Goal: Task Accomplishment & Management: Complete application form

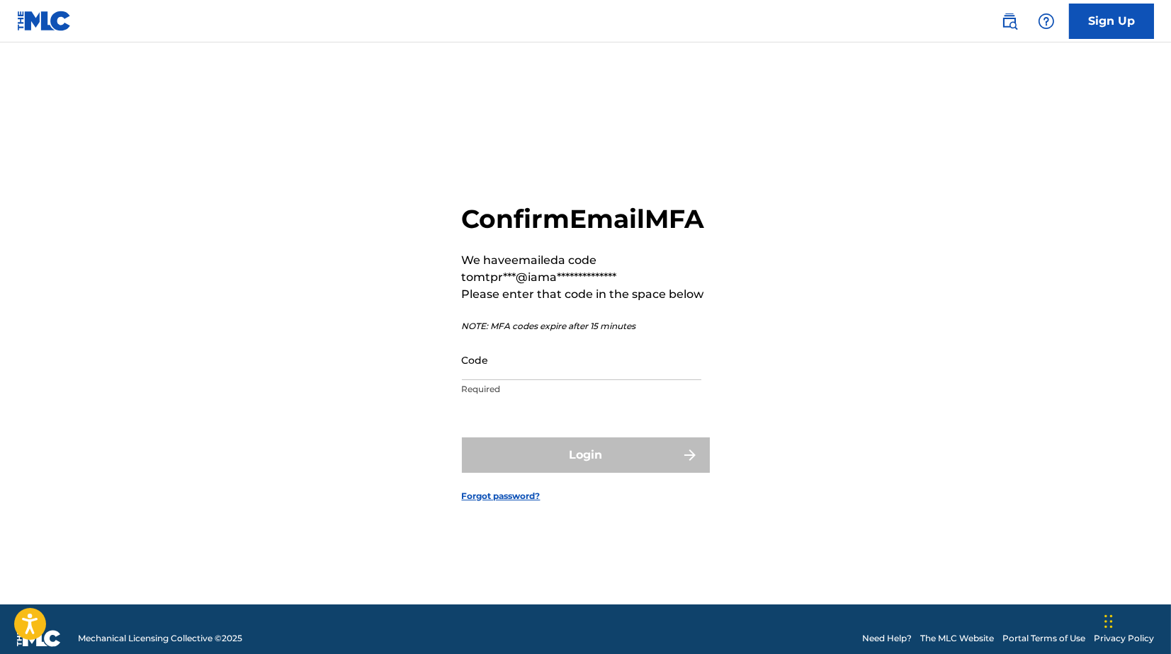
click at [550, 380] on input "Code" at bounding box center [581, 360] width 239 height 40
paste input "709003"
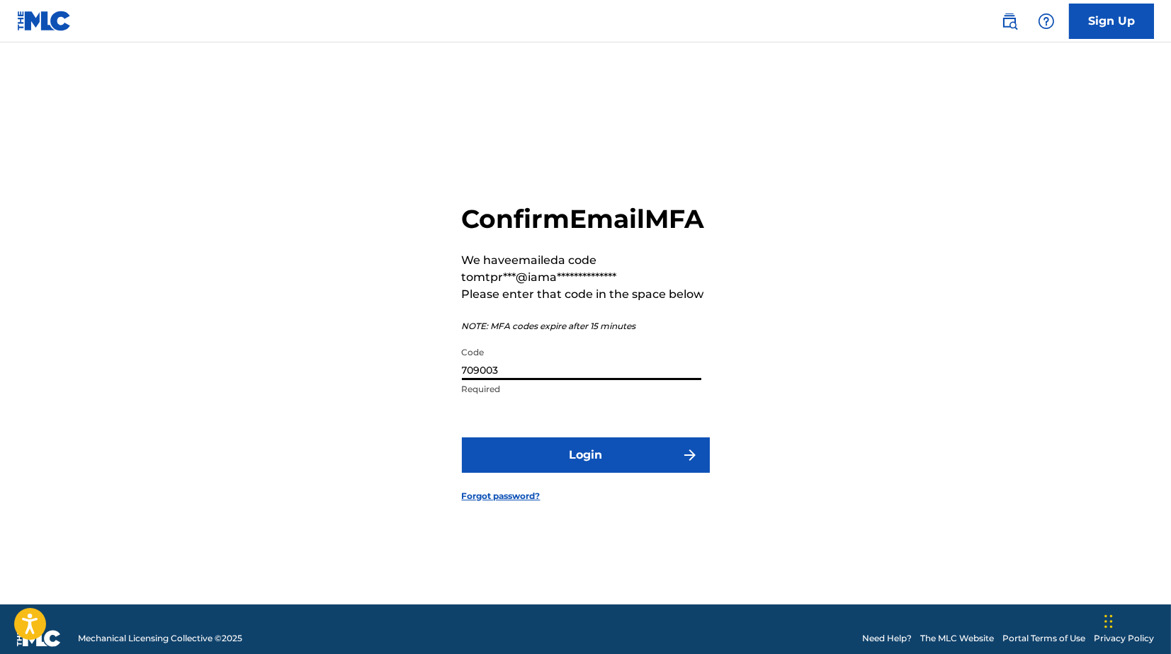
type input "709003"
click at [535, 469] on button "Login" at bounding box center [586, 455] width 248 height 35
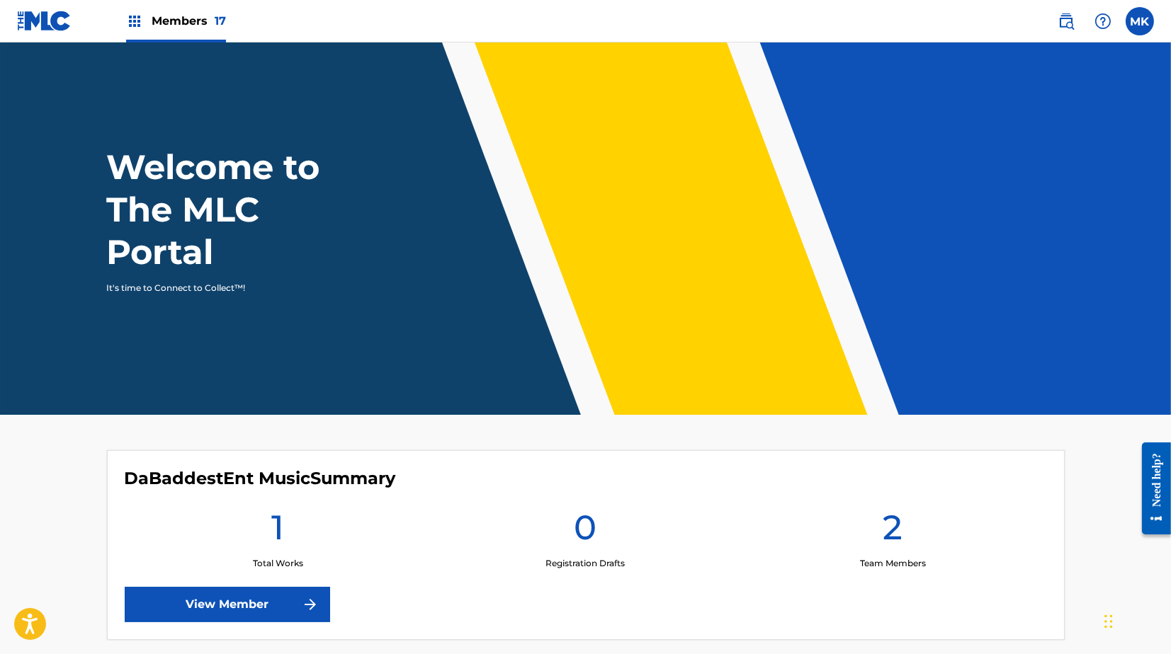
click at [41, 27] on img at bounding box center [44, 21] width 55 height 21
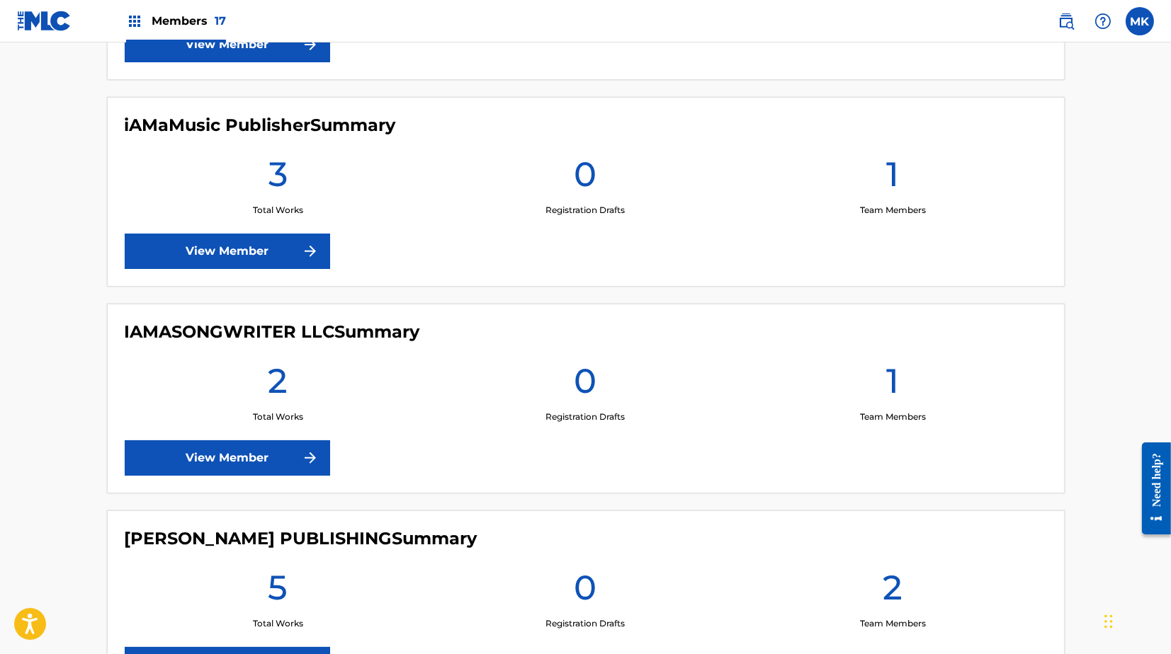
scroll to position [1410, 0]
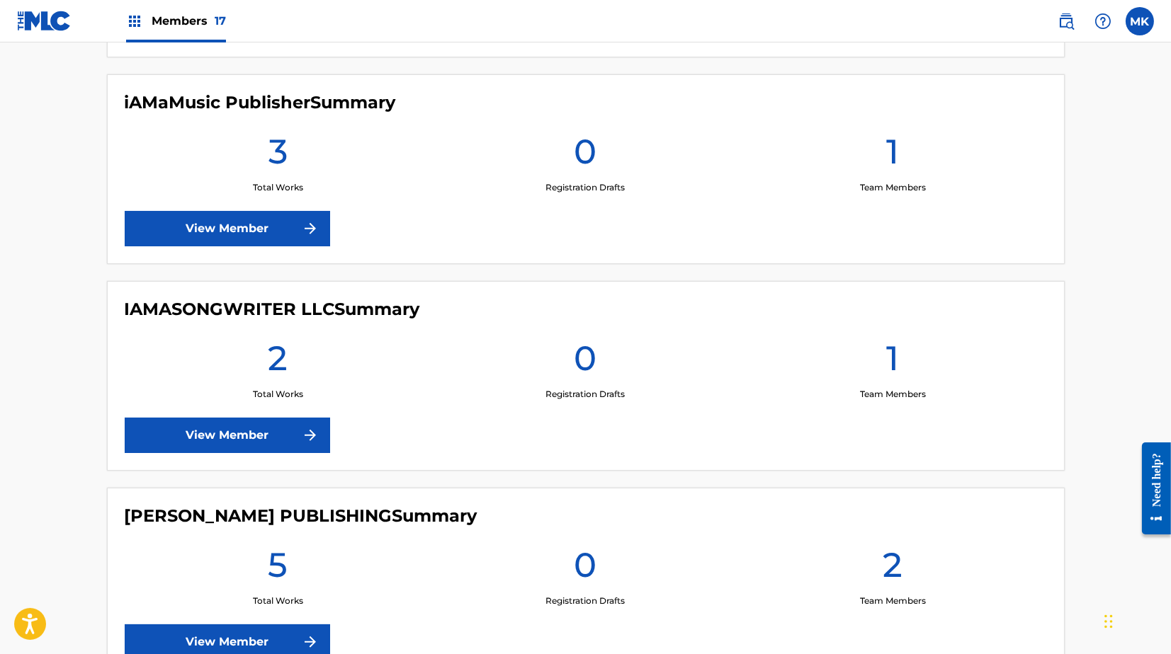
click at [229, 426] on link "View Member" at bounding box center [227, 435] width 205 height 35
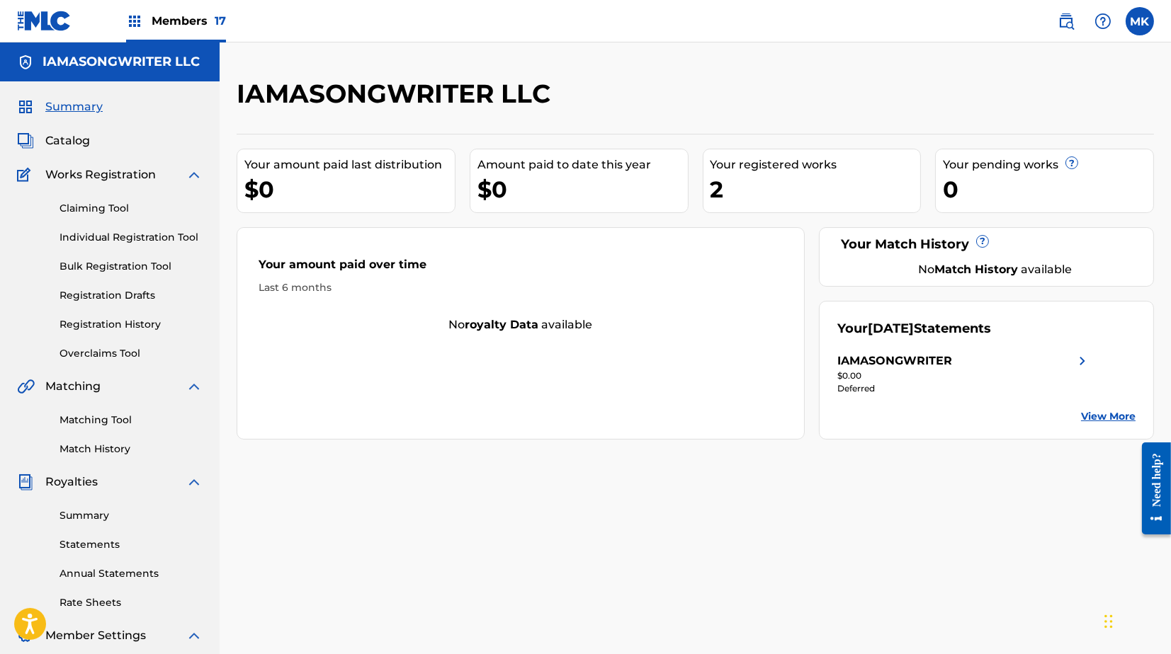
scroll to position [224, 0]
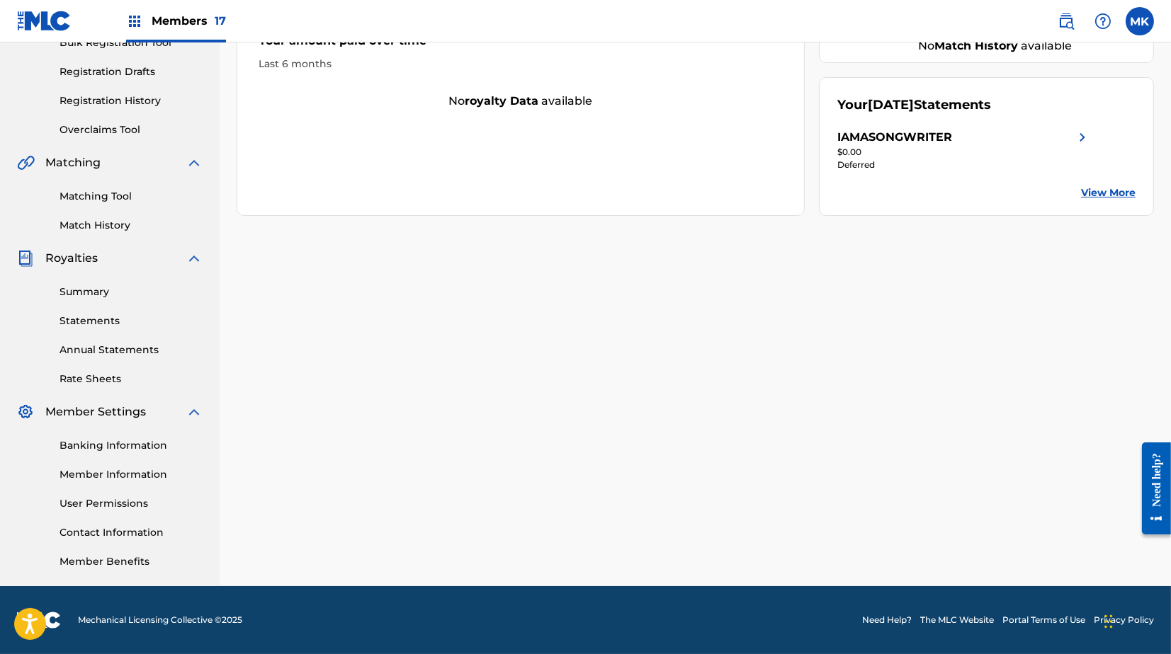
click at [101, 559] on link "Member Benefits" at bounding box center [130, 562] width 143 height 15
click at [1090, 193] on link "View More" at bounding box center [1108, 193] width 55 height 15
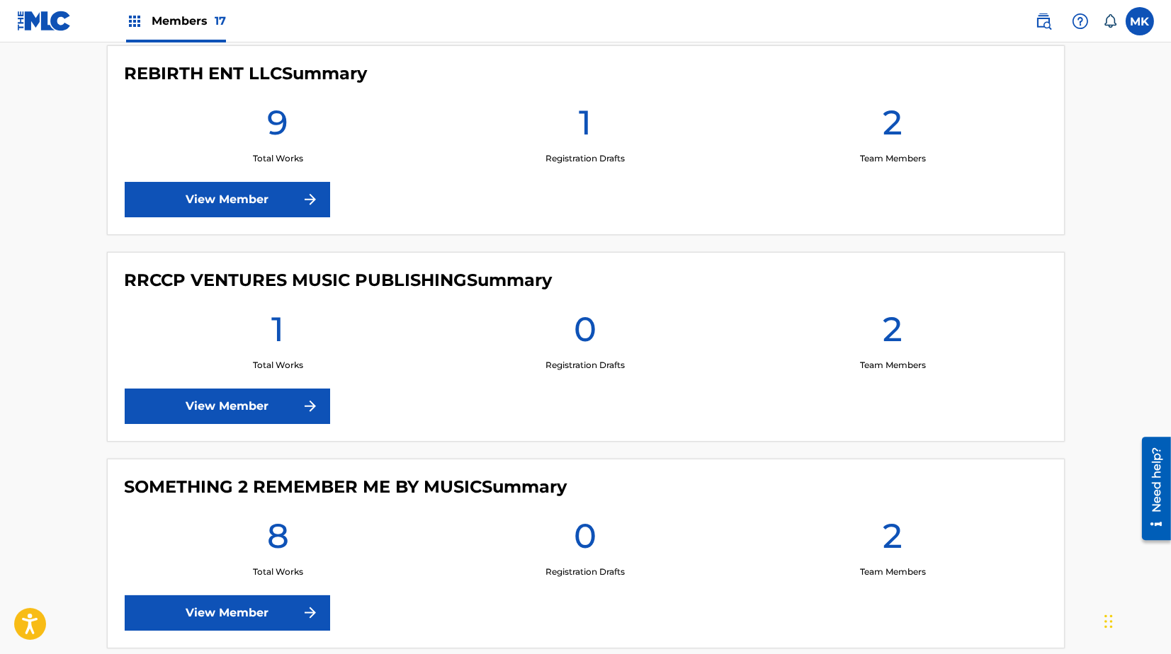
scroll to position [3173, 0]
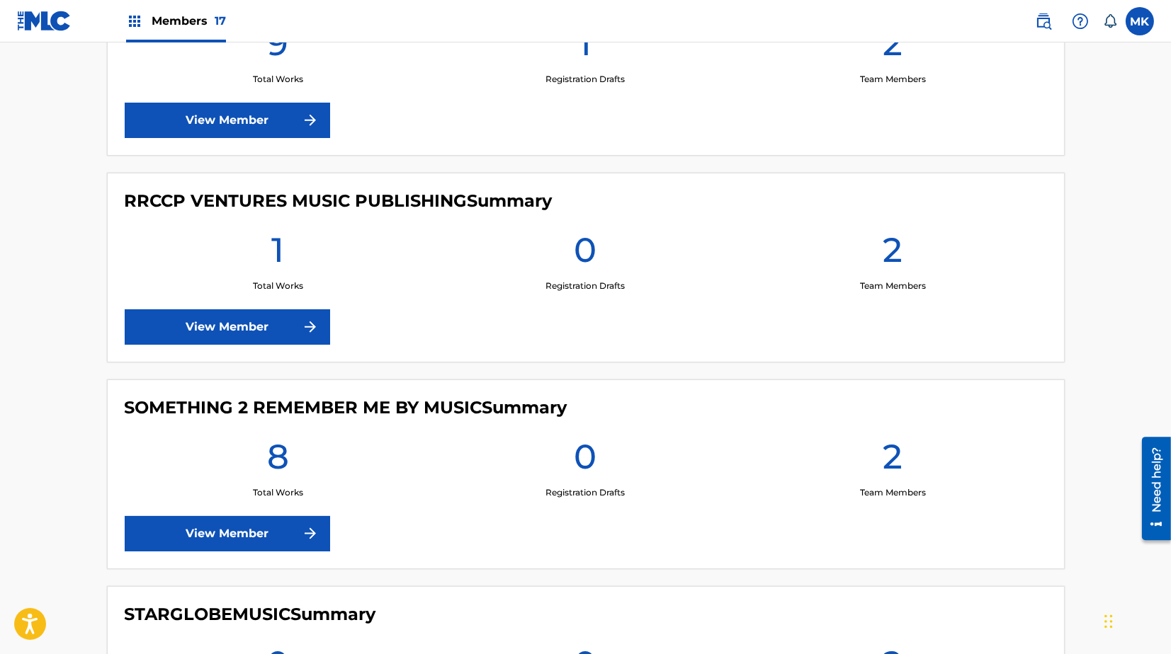
click at [263, 520] on link "View Member" at bounding box center [227, 533] width 205 height 35
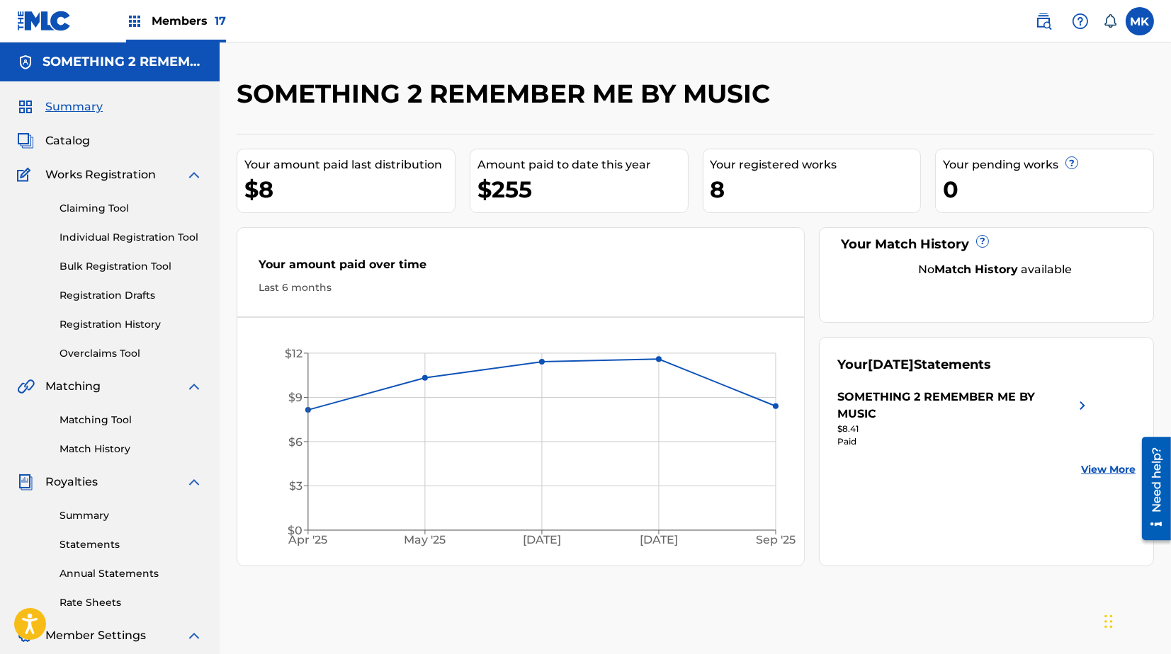
click at [110, 322] on link "Registration History" at bounding box center [130, 324] width 143 height 15
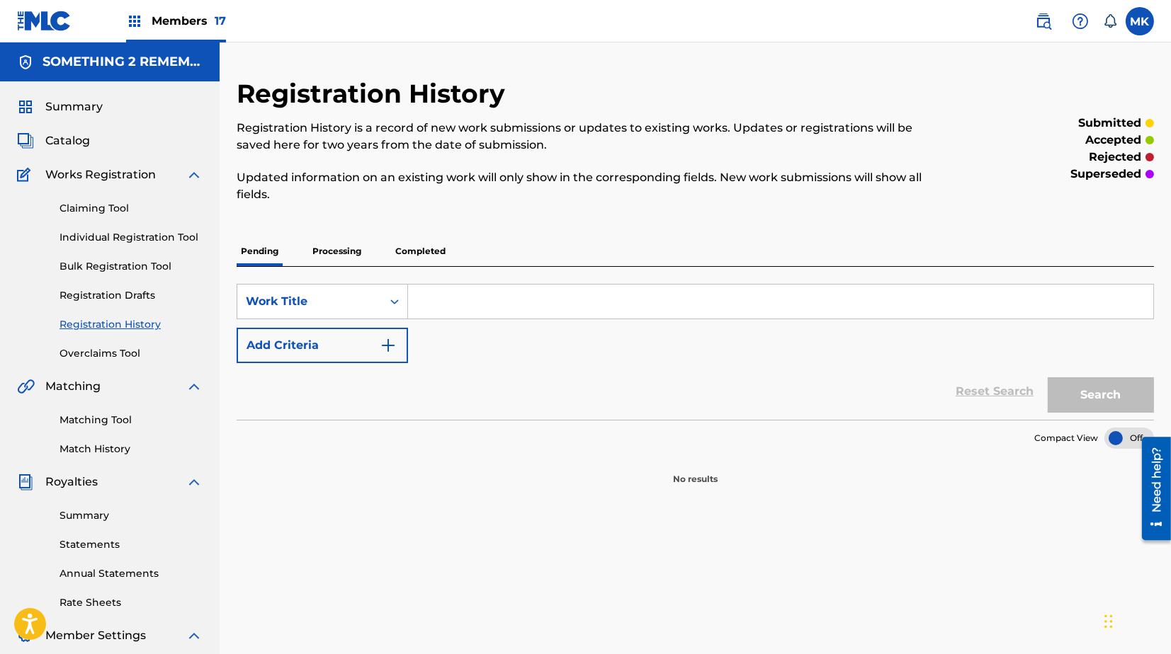
click at [404, 256] on p "Completed" at bounding box center [420, 252] width 59 height 30
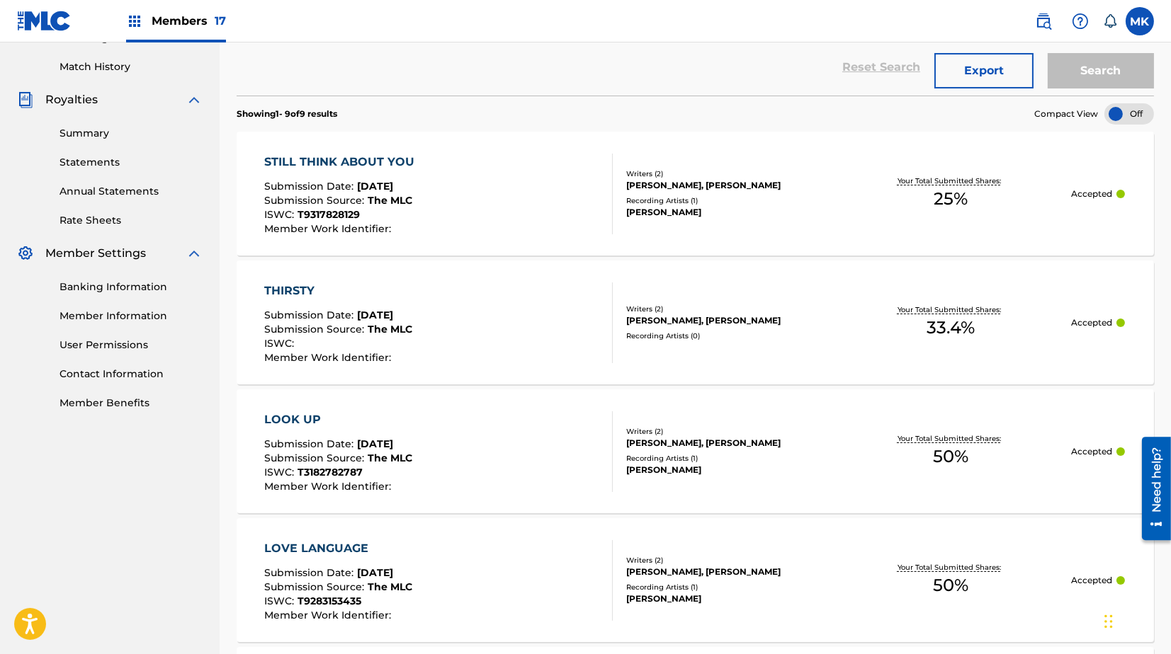
scroll to position [382, 0]
click at [620, 212] on div "Writers ( 2 ) [PERSON_NAME], KANNON CROSS Recording Artists ( 1 ) [PERSON_NAME]" at bounding box center [722, 194] width 218 height 50
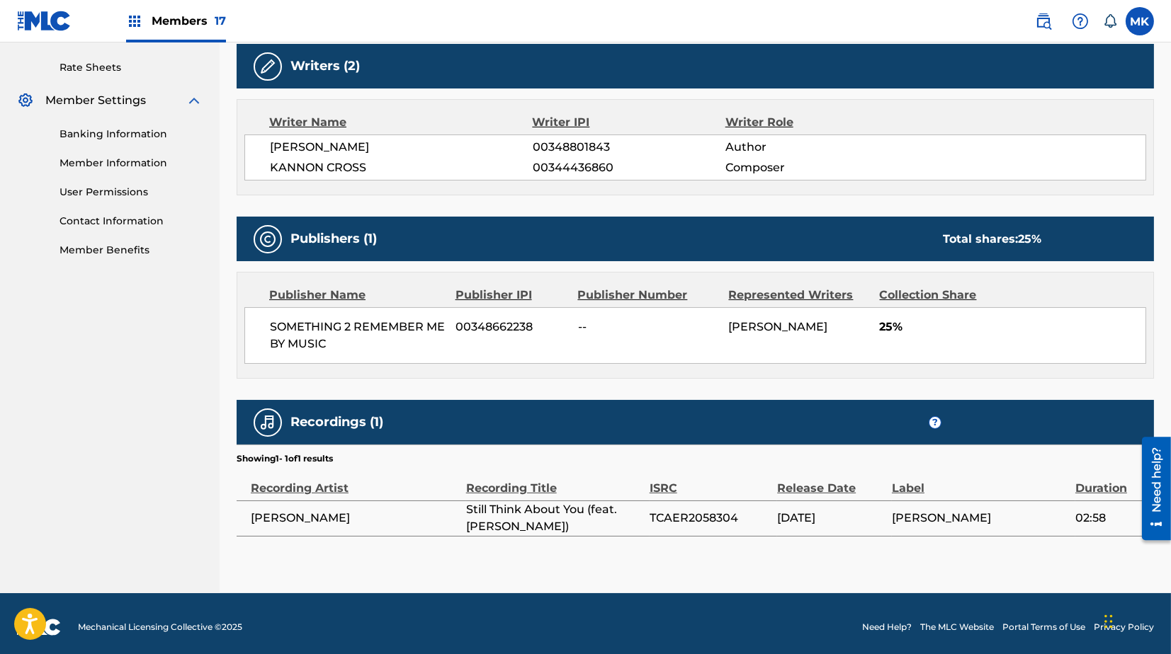
scroll to position [538, 0]
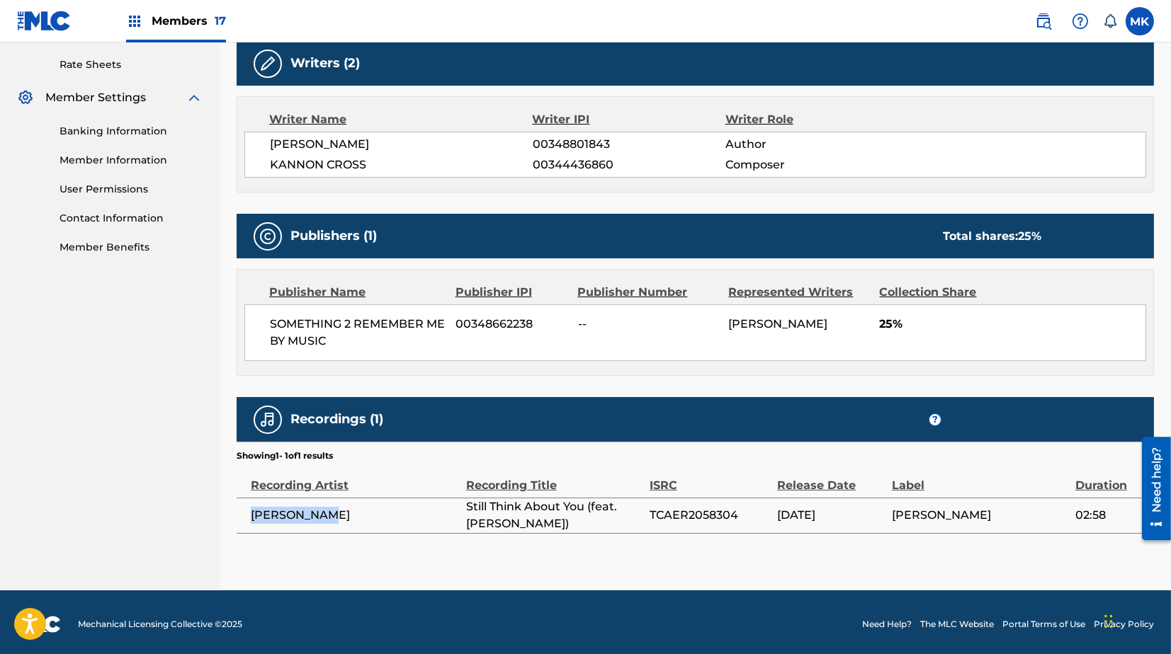
drag, startPoint x: 324, startPoint y: 510, endPoint x: 248, endPoint y: 509, distance: 75.8
click at [248, 509] on td "Malcolm-Ali" at bounding box center [351, 515] width 229 height 35
copy span "Malcolm-Ali"
click at [680, 511] on span "TCAER2058304" at bounding box center [709, 515] width 120 height 17
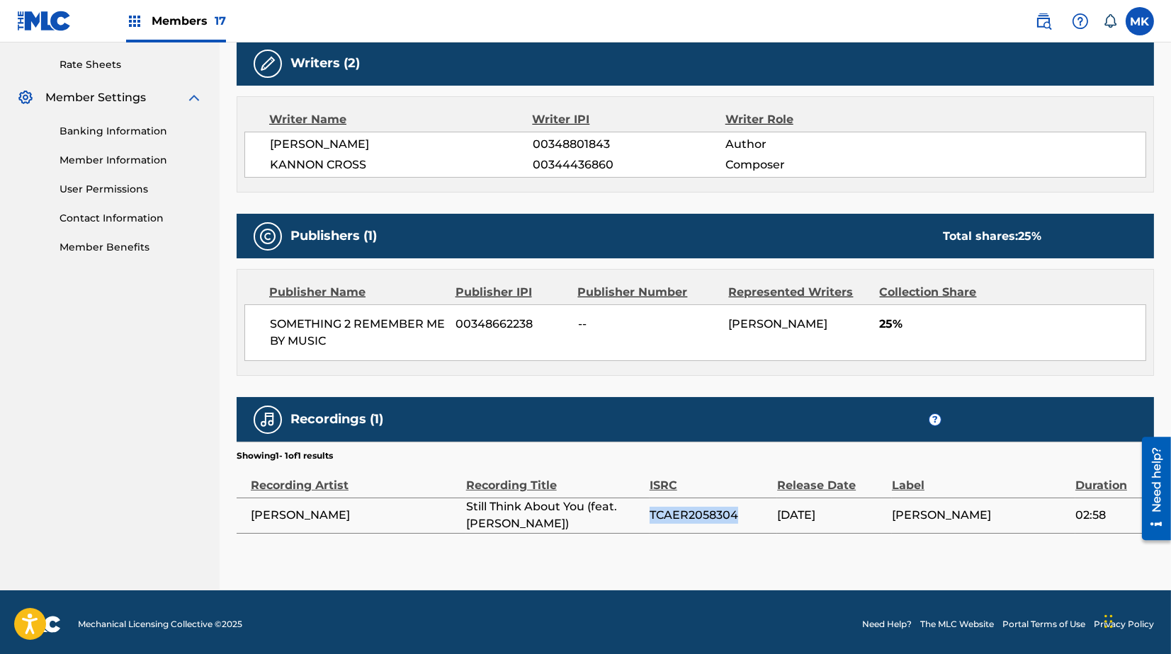
copy span "TCAER2058304"
click at [822, 509] on span "04/30/2020" at bounding box center [831, 515] width 108 height 17
copy span "04/30/2020"
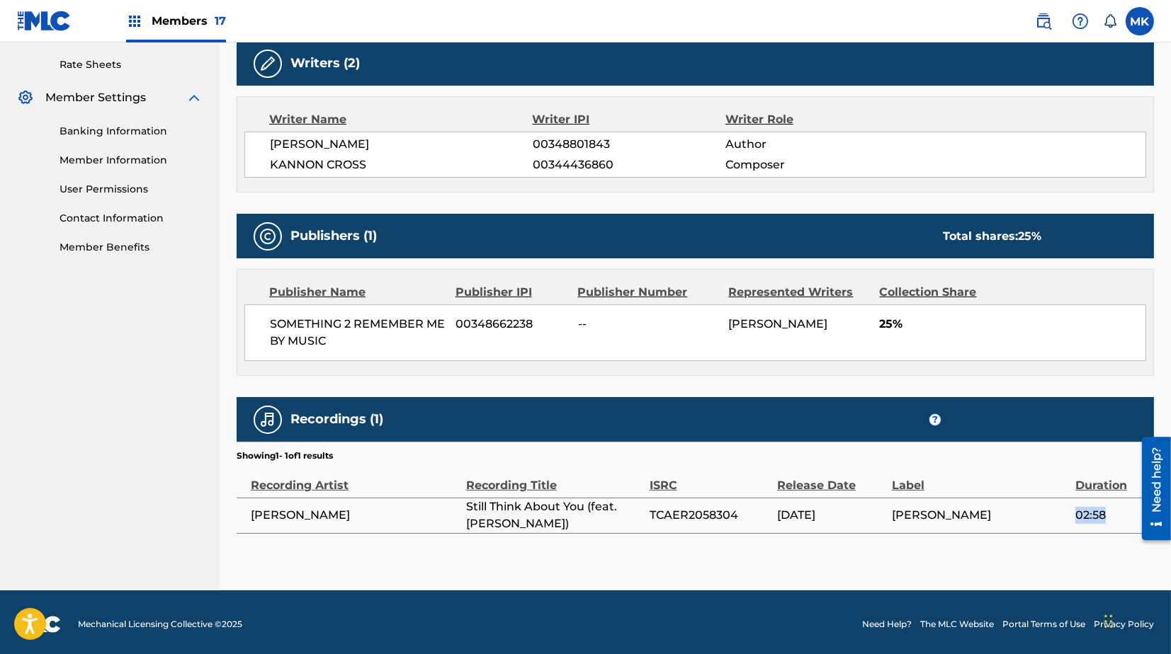
drag, startPoint x: 1074, startPoint y: 510, endPoint x: 1115, endPoint y: 508, distance: 41.1
click at [1115, 508] on span "02:58" at bounding box center [1111, 515] width 72 height 17
copy span "02:58"
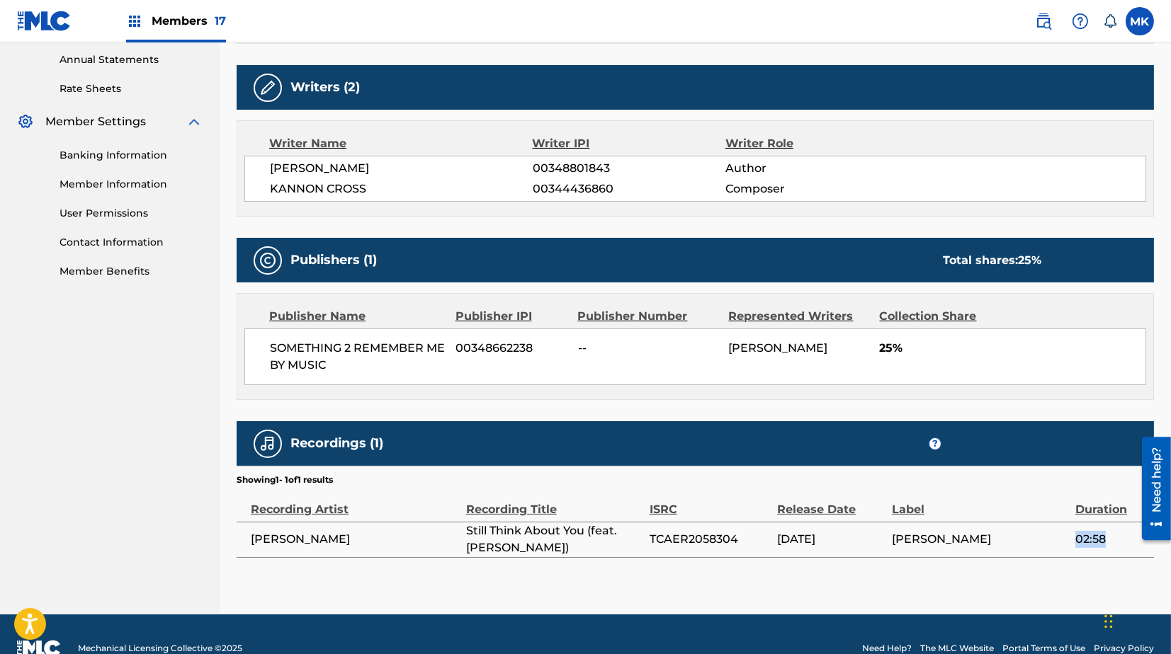
scroll to position [478, 0]
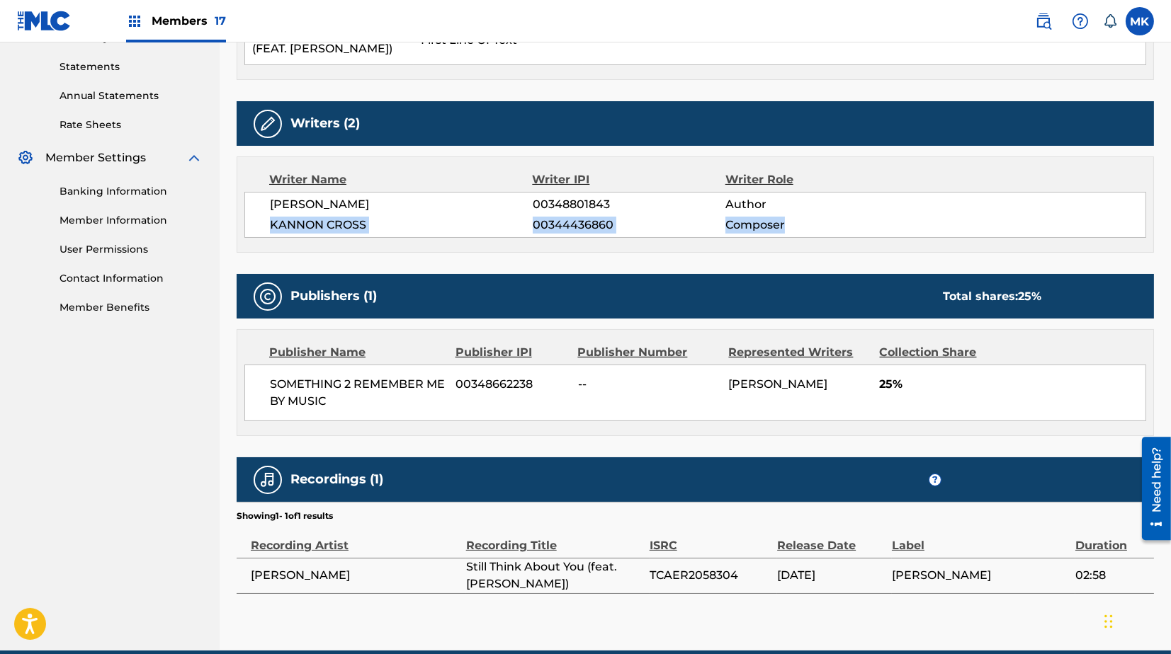
drag, startPoint x: 271, startPoint y: 222, endPoint x: 796, endPoint y: 220, distance: 525.5
click at [796, 220] on div "KANNON CROSS 00344436860 Composer" at bounding box center [707, 225] width 875 height 17
copy div "KANNON CROSS 00344436860 Composer"
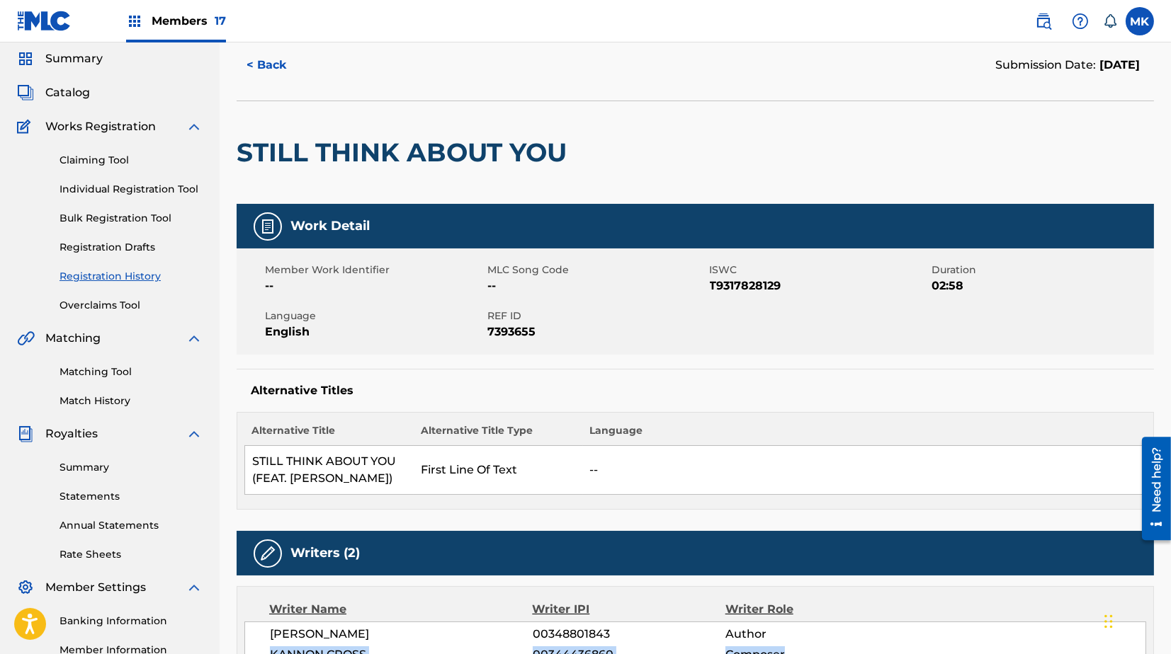
scroll to position [0, 0]
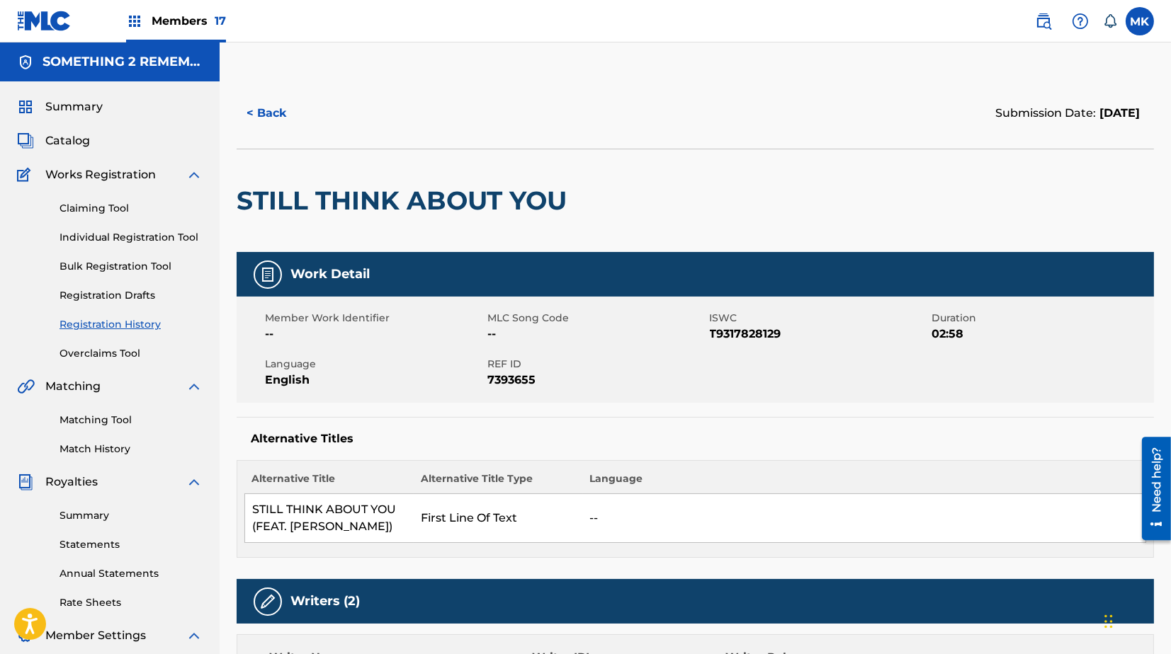
click at [264, 110] on button "< Back" at bounding box center [279, 113] width 85 height 35
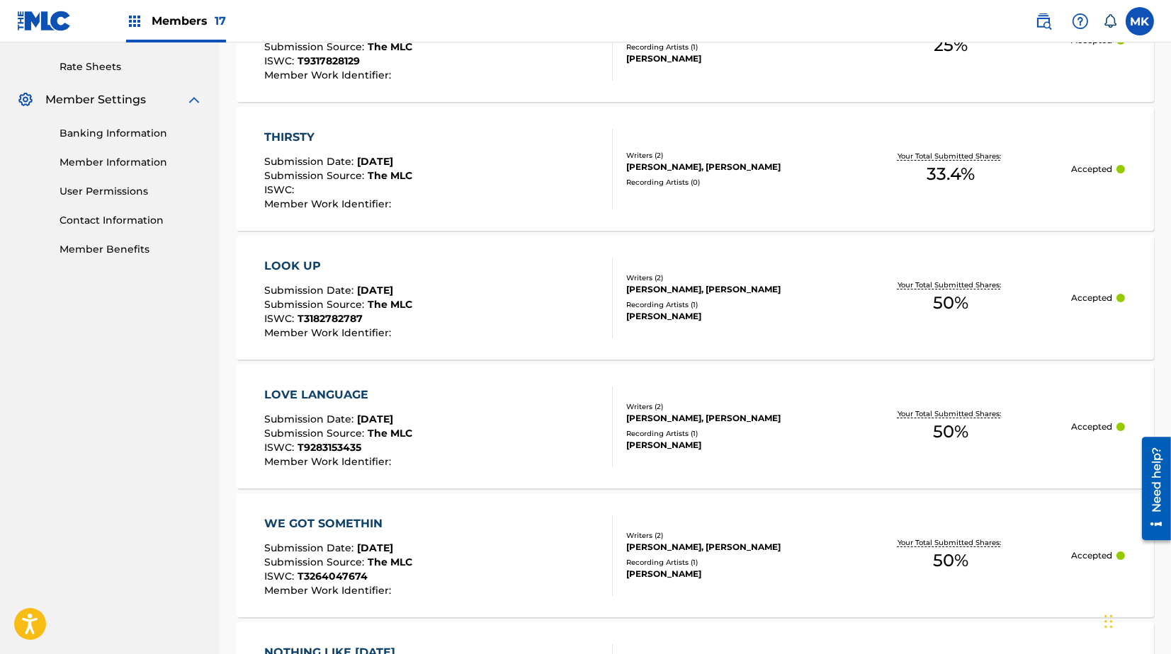
scroll to position [540, 0]
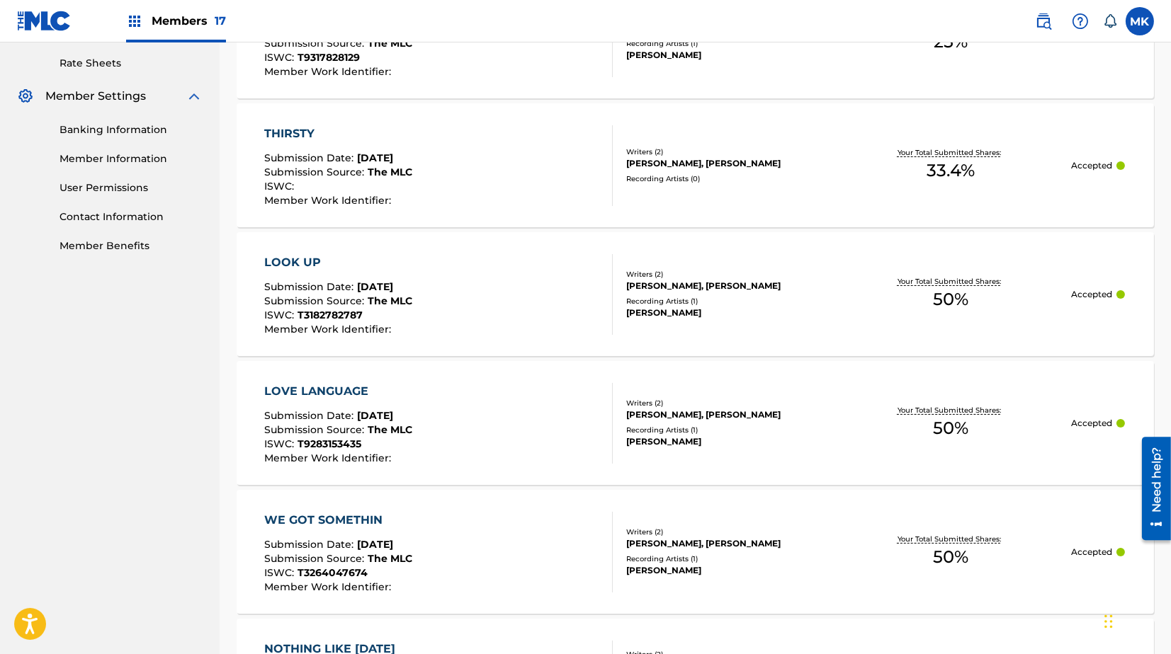
click at [854, 174] on div "Your Total Submitted Shares: 33.4 %" at bounding box center [951, 165] width 241 height 43
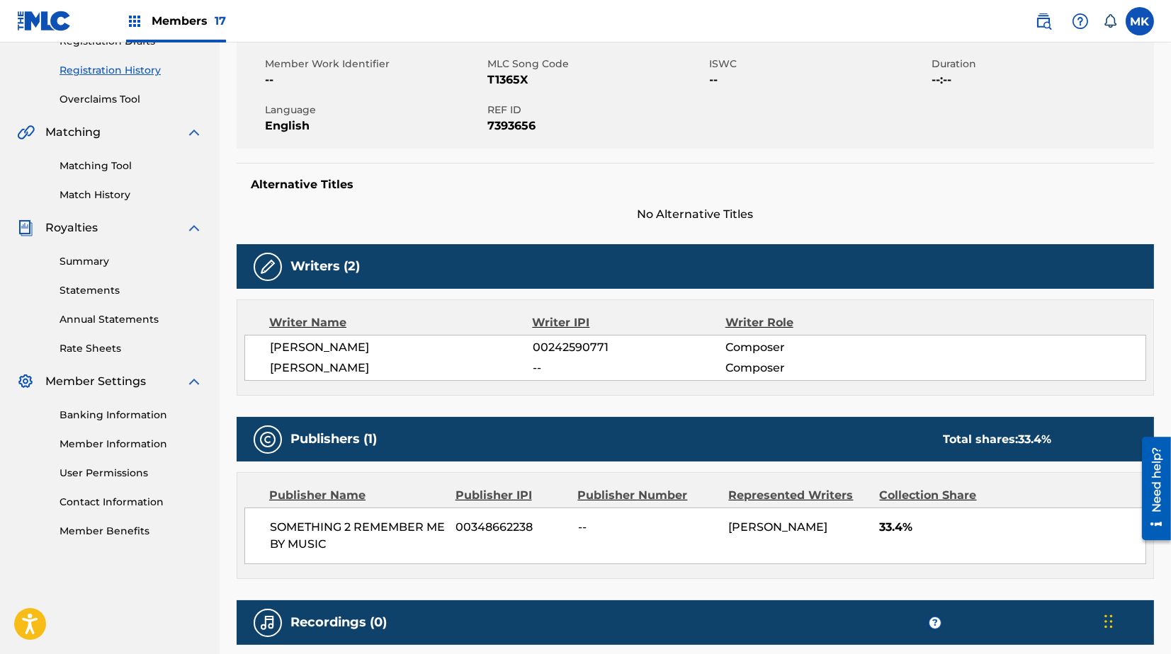
scroll to position [255, 0]
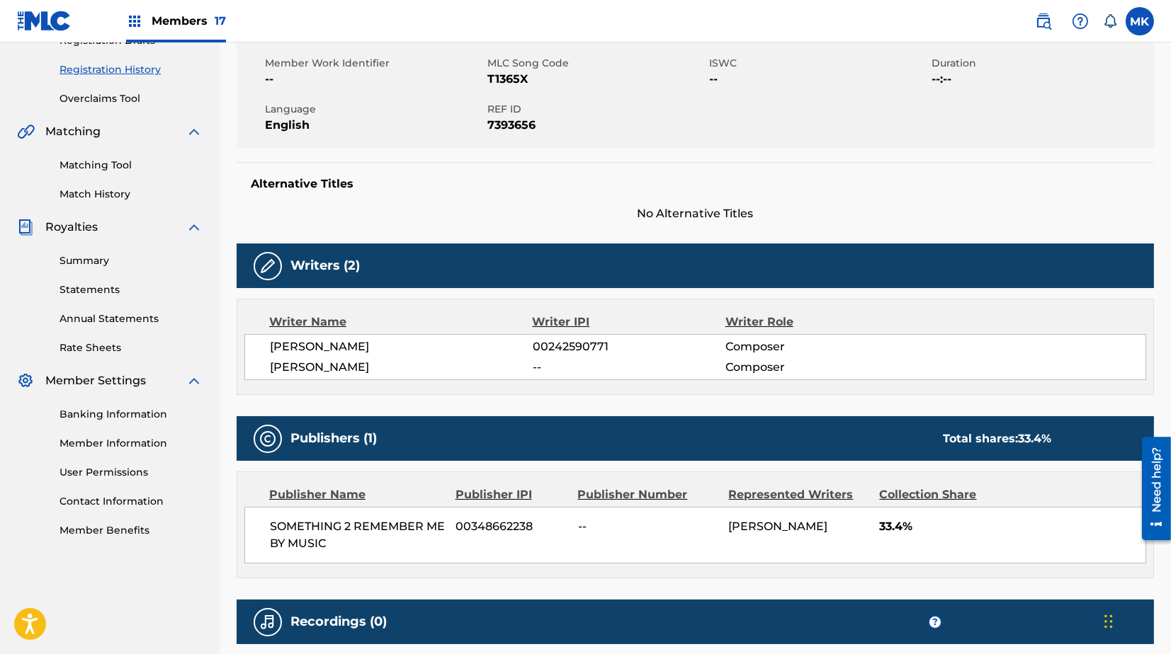
click at [338, 350] on span "ROBERT F DIGGS" at bounding box center [401, 347] width 263 height 17
copy div "ROBERT F DIGGS"
click at [590, 349] on span "00242590771" at bounding box center [629, 347] width 193 height 17
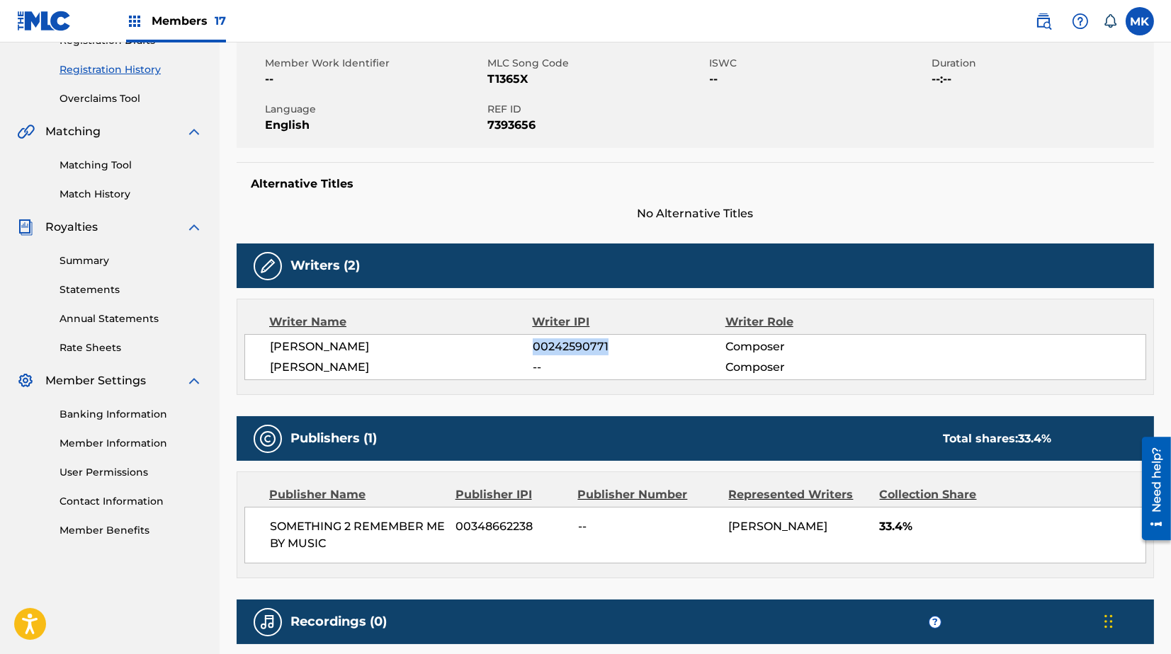
click at [590, 349] on span "00242590771" at bounding box center [629, 347] width 193 height 17
copy span "00242590771"
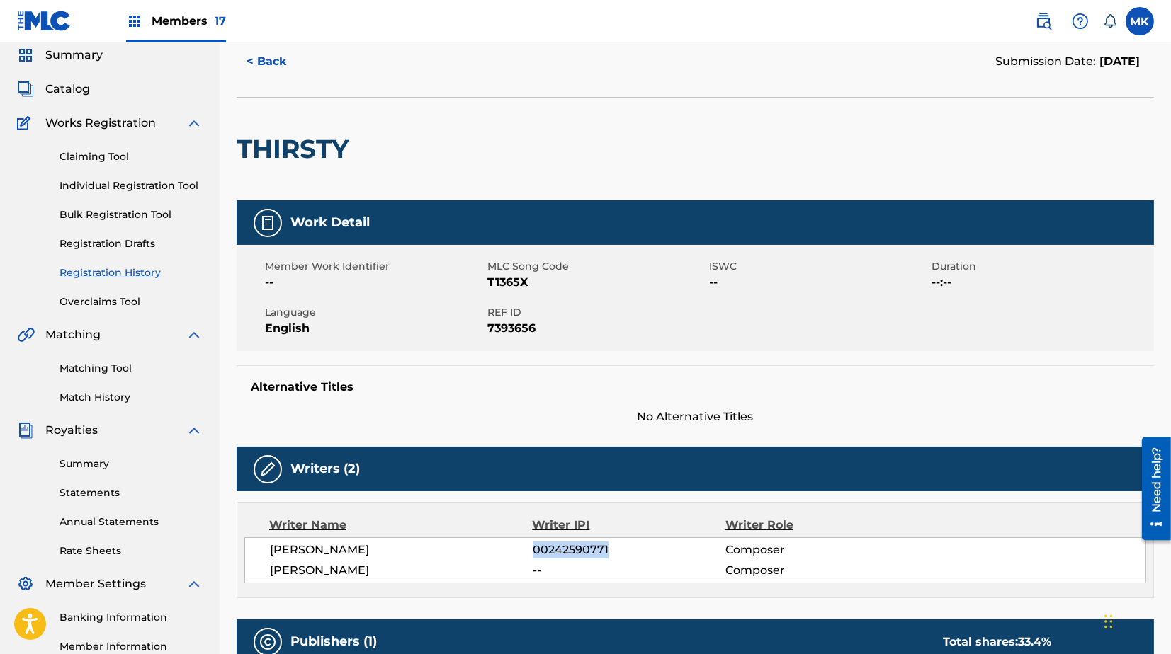
scroll to position [0, 0]
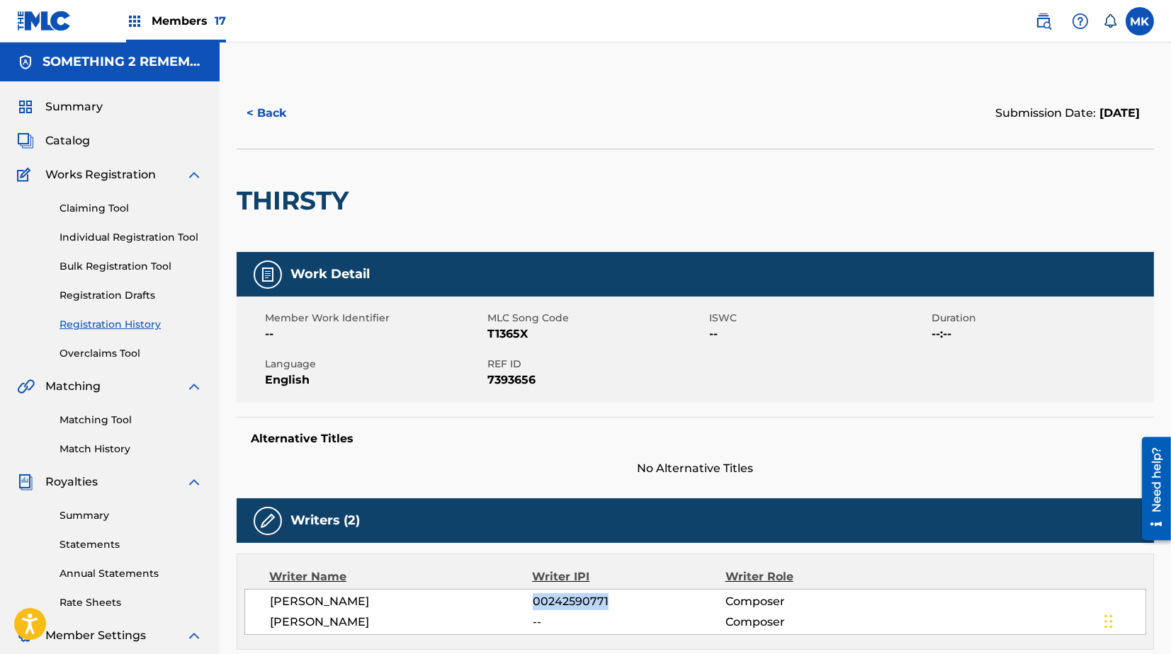
click at [257, 107] on button "< Back" at bounding box center [279, 113] width 85 height 35
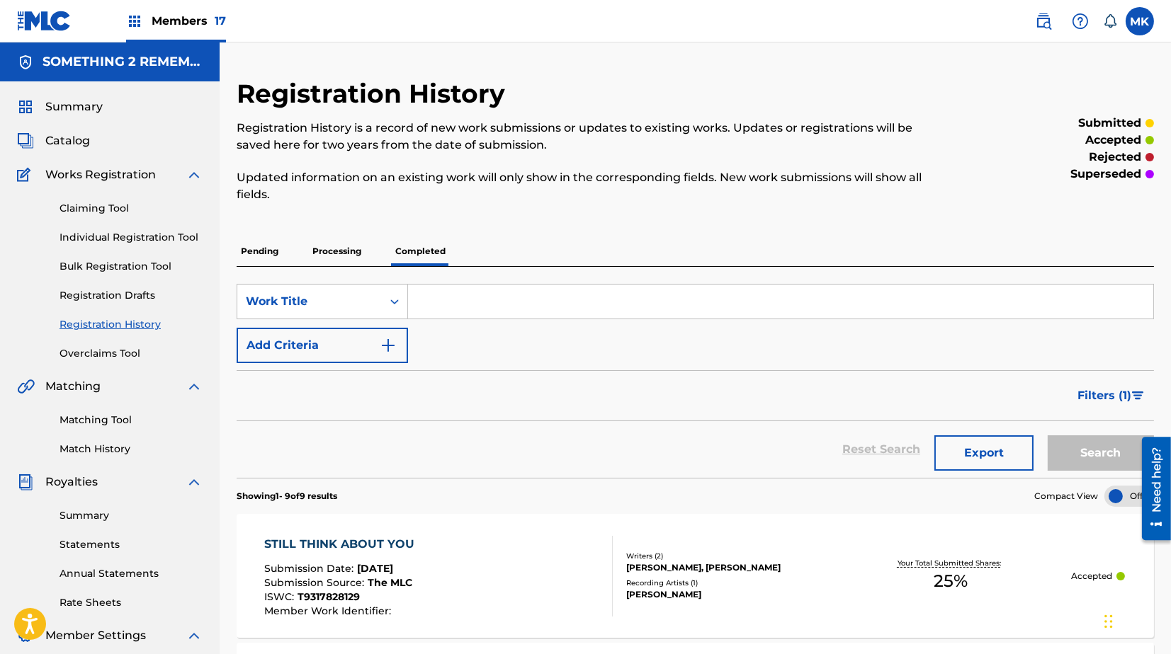
click at [314, 256] on p "Processing" at bounding box center [336, 252] width 57 height 30
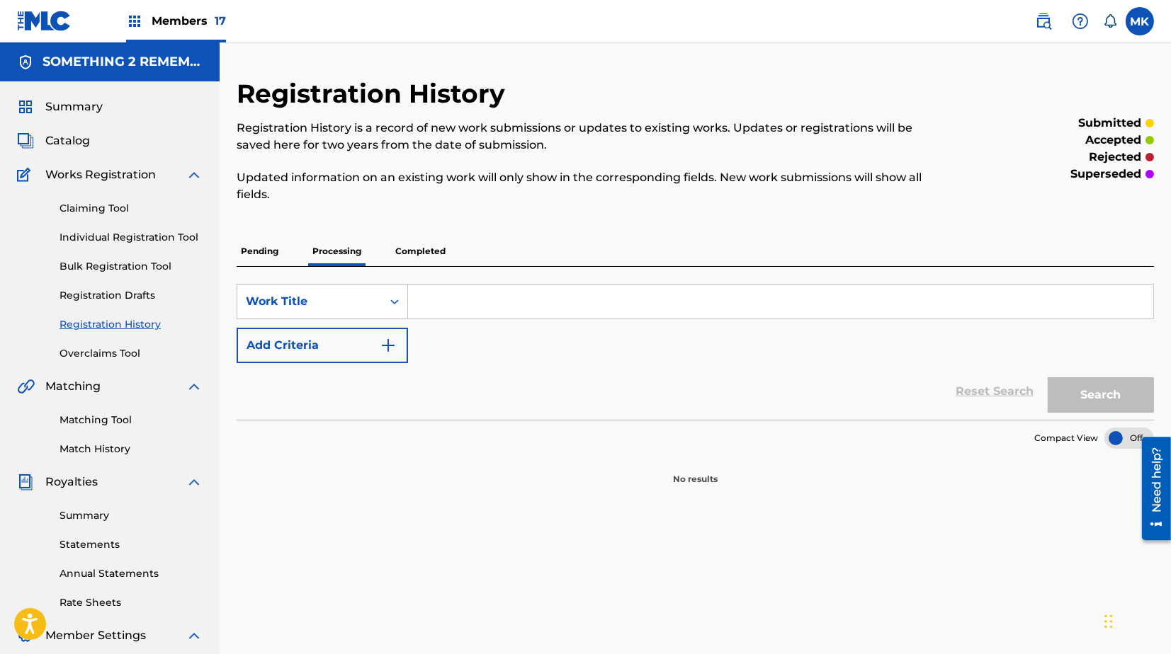
click at [259, 246] on p "Pending" at bounding box center [260, 252] width 46 height 30
click at [103, 205] on link "Claiming Tool" at bounding box center [130, 208] width 143 height 15
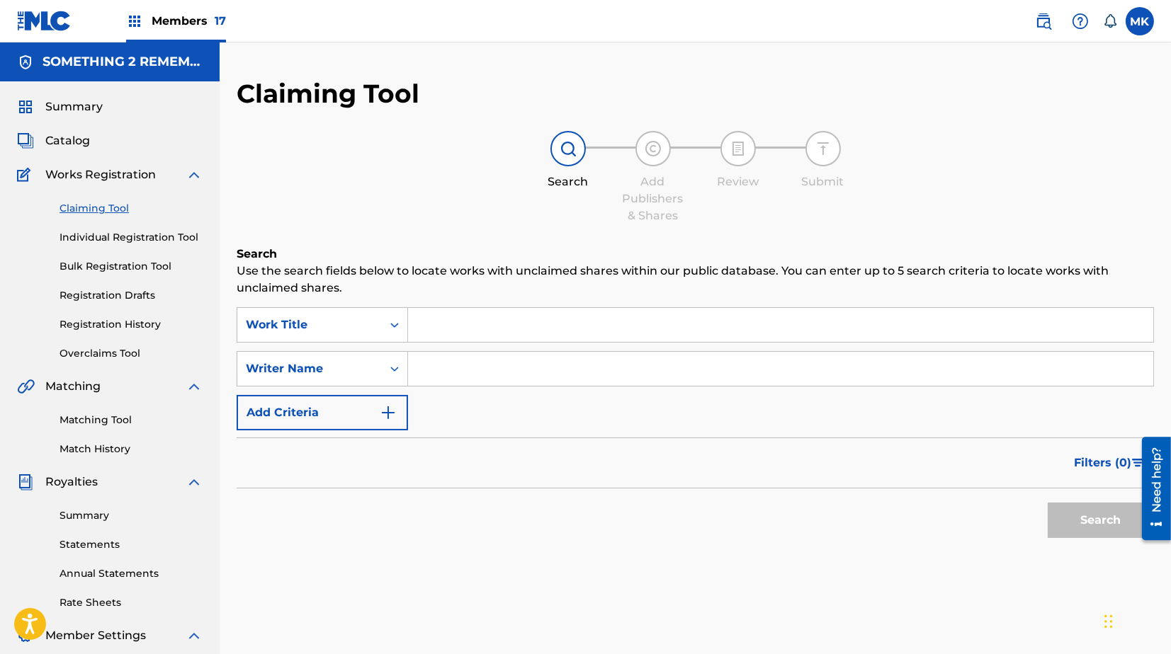
click at [435, 330] on input "Search Form" at bounding box center [780, 325] width 745 height 34
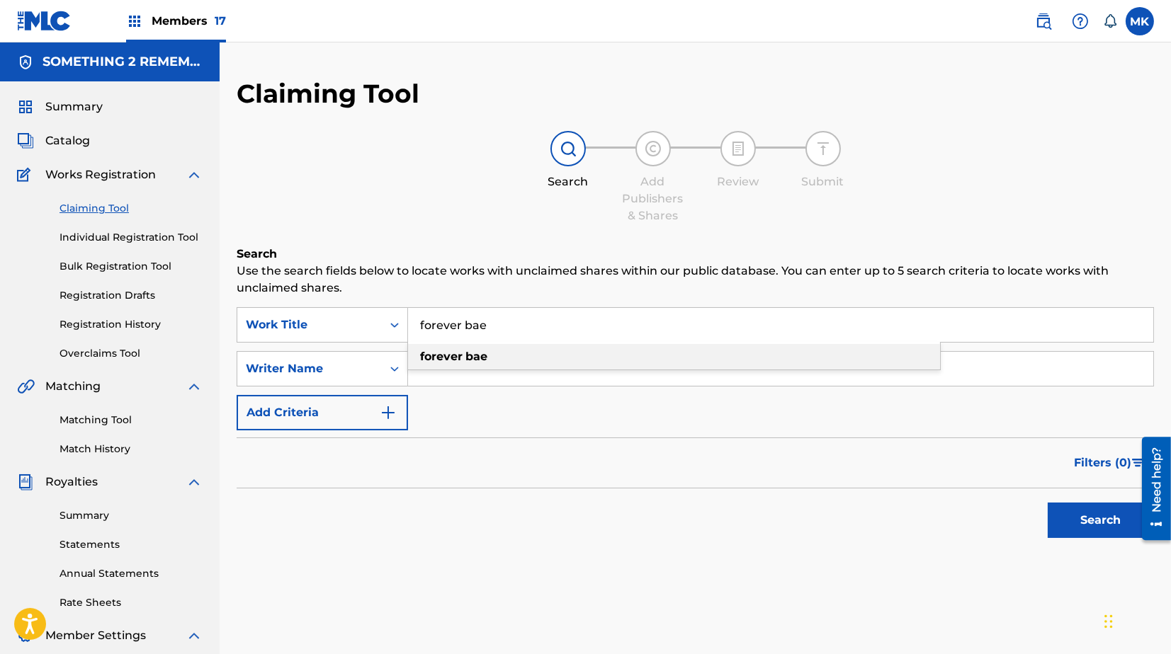
type input "forever bae"
click at [440, 360] on strong "forever" at bounding box center [441, 356] width 42 height 13
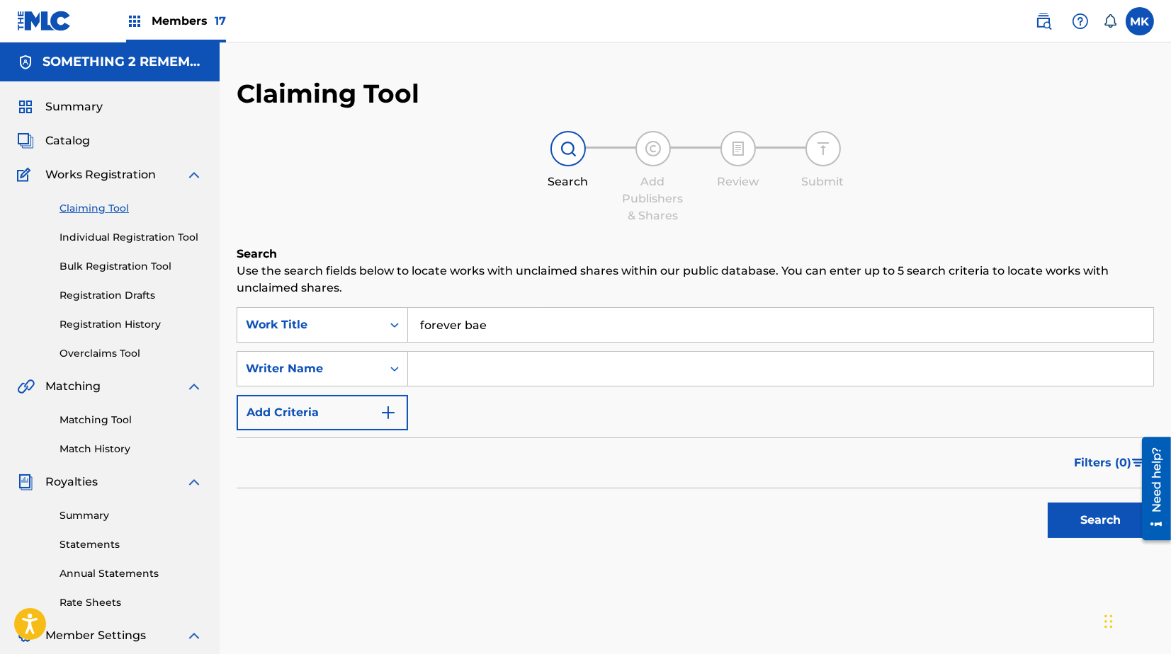
click at [439, 376] on input "Search Form" at bounding box center [780, 369] width 745 height 34
click at [1086, 513] on button "Search" at bounding box center [1100, 520] width 106 height 35
click at [458, 370] on input "keith d robinson" at bounding box center [780, 369] width 745 height 34
type input "keith robinson"
click at [1070, 524] on button "Search" at bounding box center [1100, 520] width 106 height 35
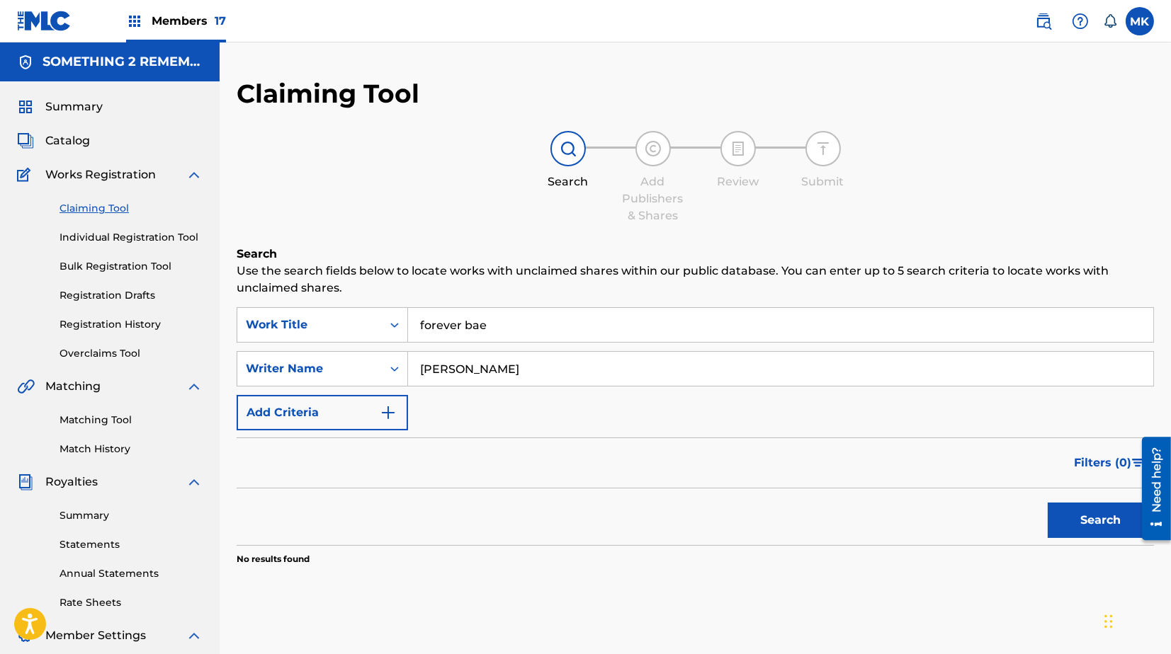
click at [391, 412] on img "Search Form" at bounding box center [388, 412] width 17 height 17
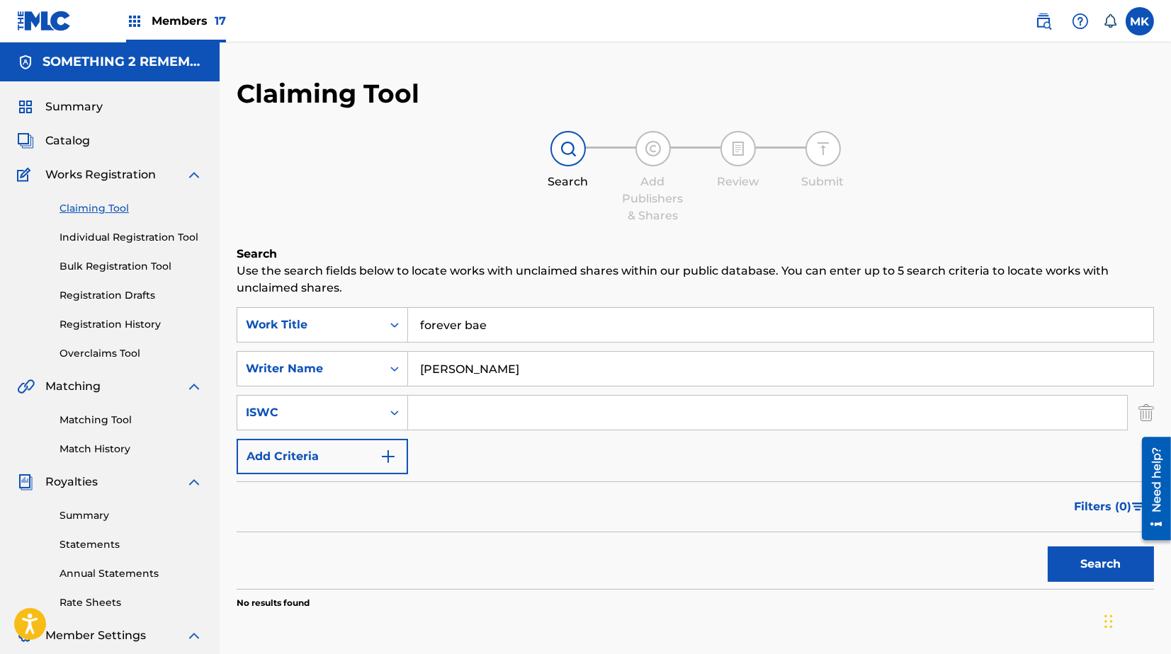
click at [440, 414] on input "Search Form" at bounding box center [767, 413] width 719 height 34
paste input "T3334565576"
type input "T3334565576"
click at [390, 456] on img "Search Form" at bounding box center [388, 456] width 17 height 17
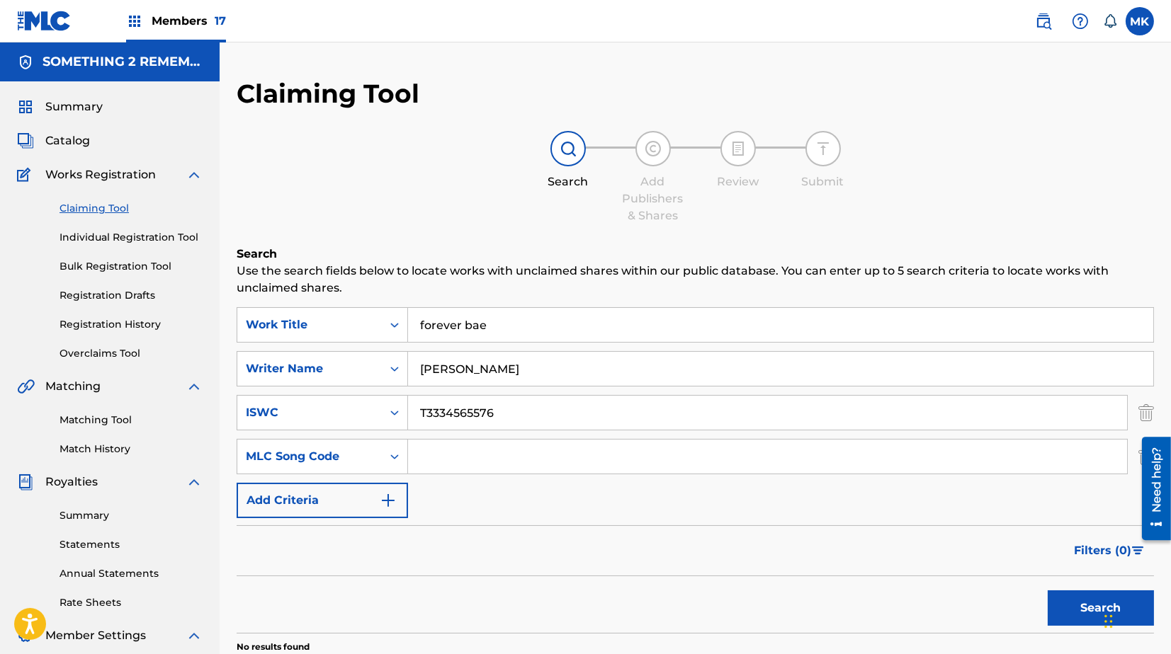
click at [392, 497] on img "Search Form" at bounding box center [388, 500] width 17 height 17
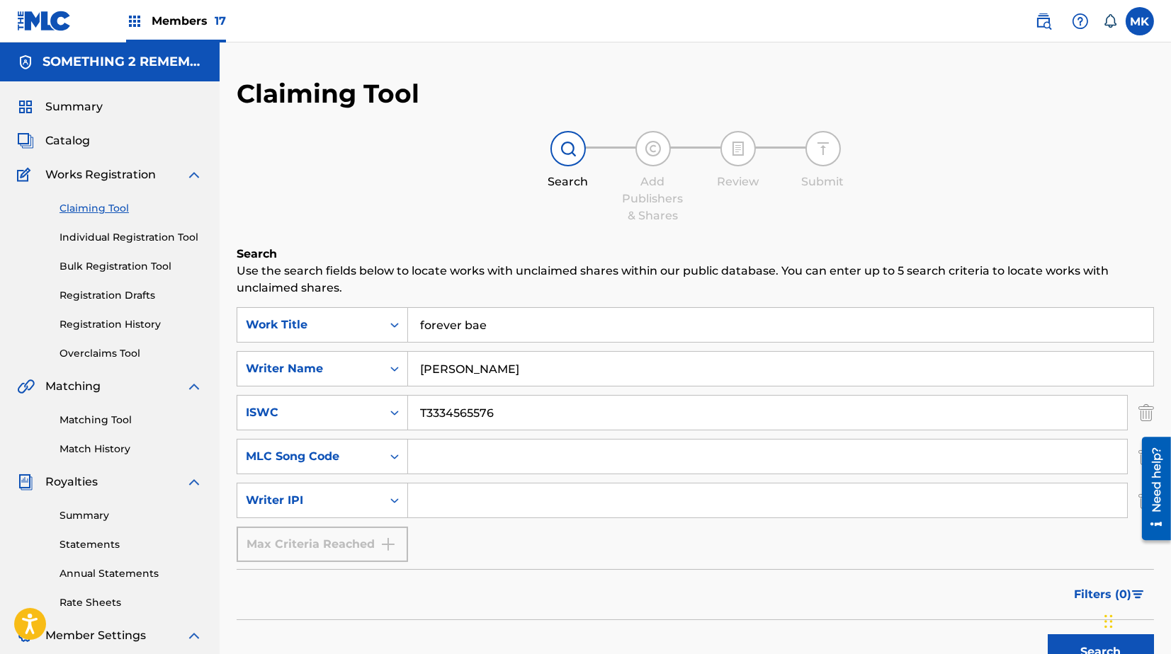
click at [457, 506] on input "Search Form" at bounding box center [767, 501] width 719 height 34
paste input "348801843"
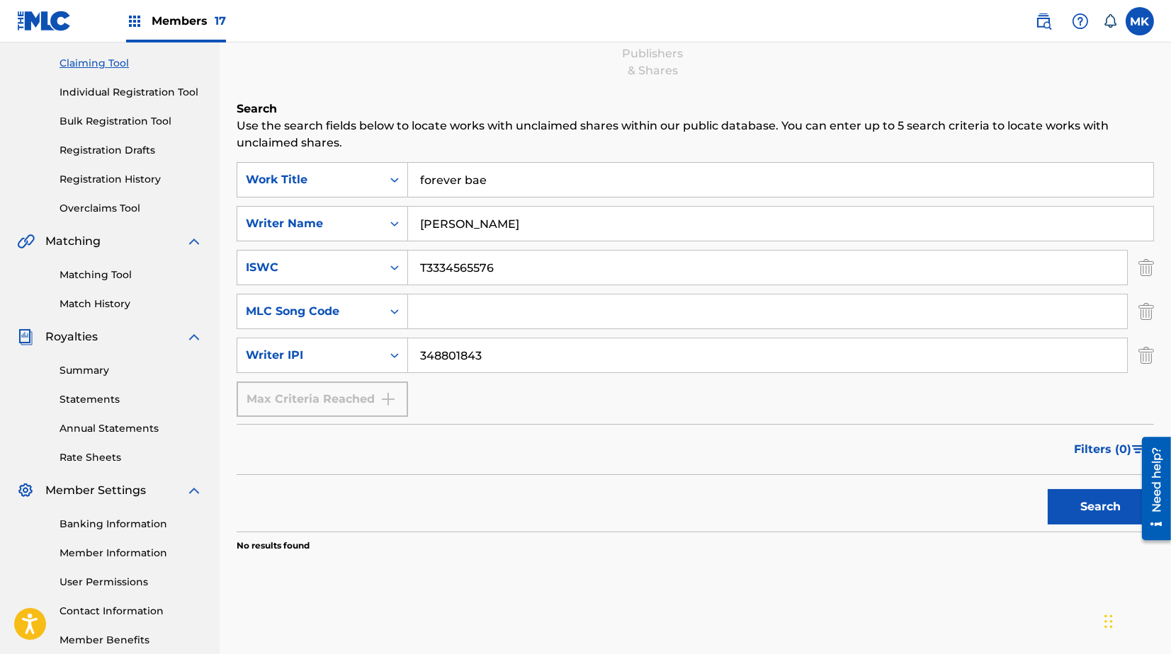
scroll to position [181, 0]
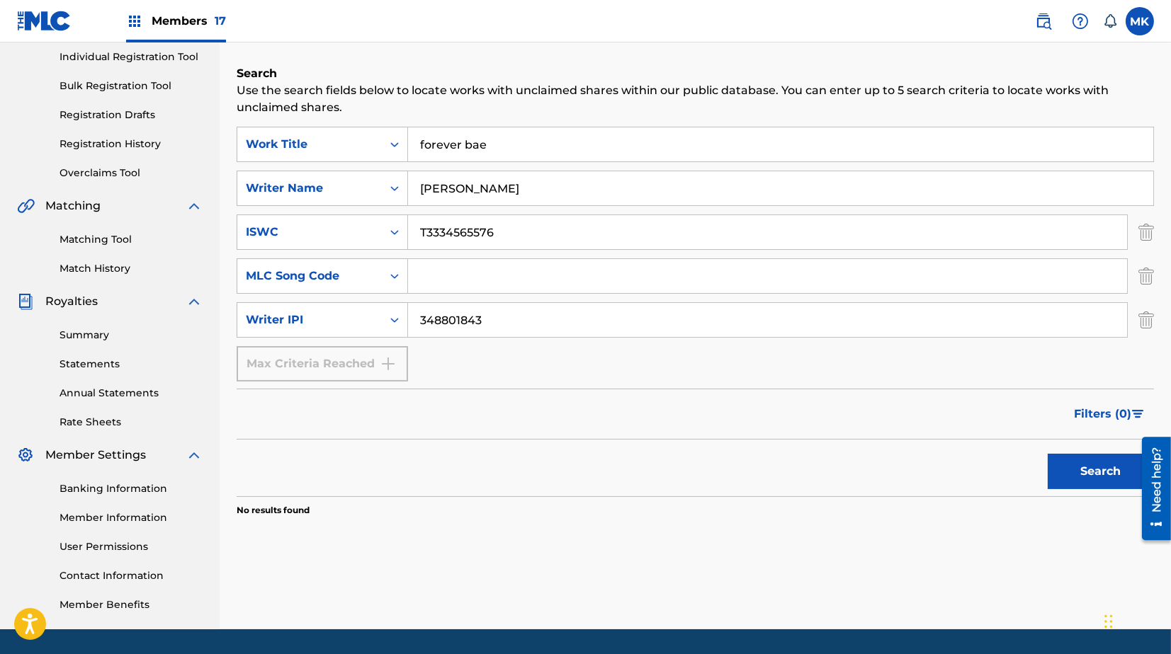
type input "348801843"
click at [1089, 470] on button "Search" at bounding box center [1100, 471] width 106 height 35
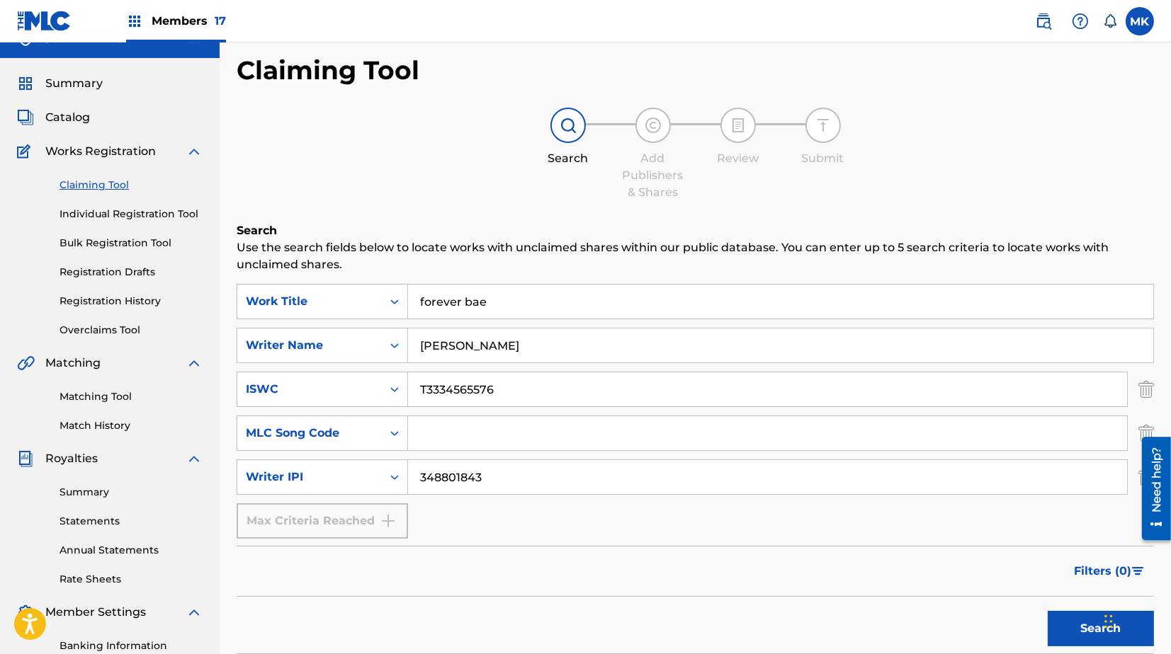
scroll to position [20, 0]
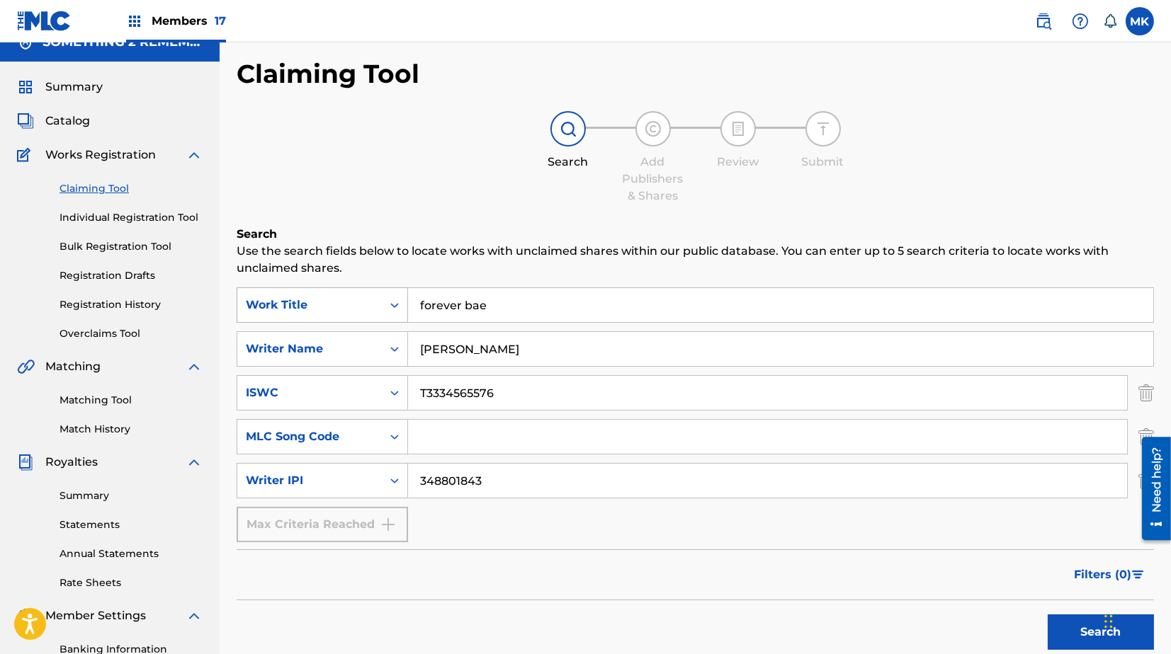
click at [394, 306] on icon "Search Form" at bounding box center [394, 305] width 14 height 14
click at [394, 350] on icon "Search Form" at bounding box center [394, 349] width 14 height 14
click at [565, 404] on input "T3334565576" at bounding box center [767, 393] width 719 height 34
click at [129, 215] on link "Individual Registration Tool" at bounding box center [130, 217] width 143 height 15
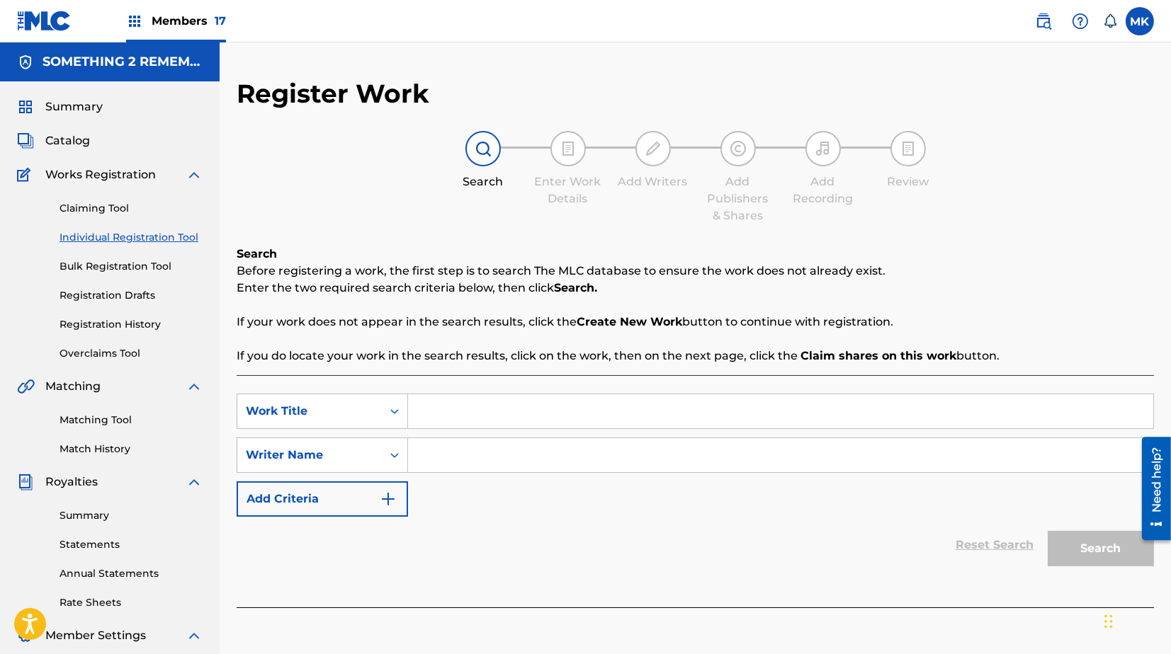
click at [440, 414] on input "Search Form" at bounding box center [780, 411] width 745 height 34
type input "forever bae"
click at [458, 455] on input "Search Form" at bounding box center [780, 455] width 745 height 34
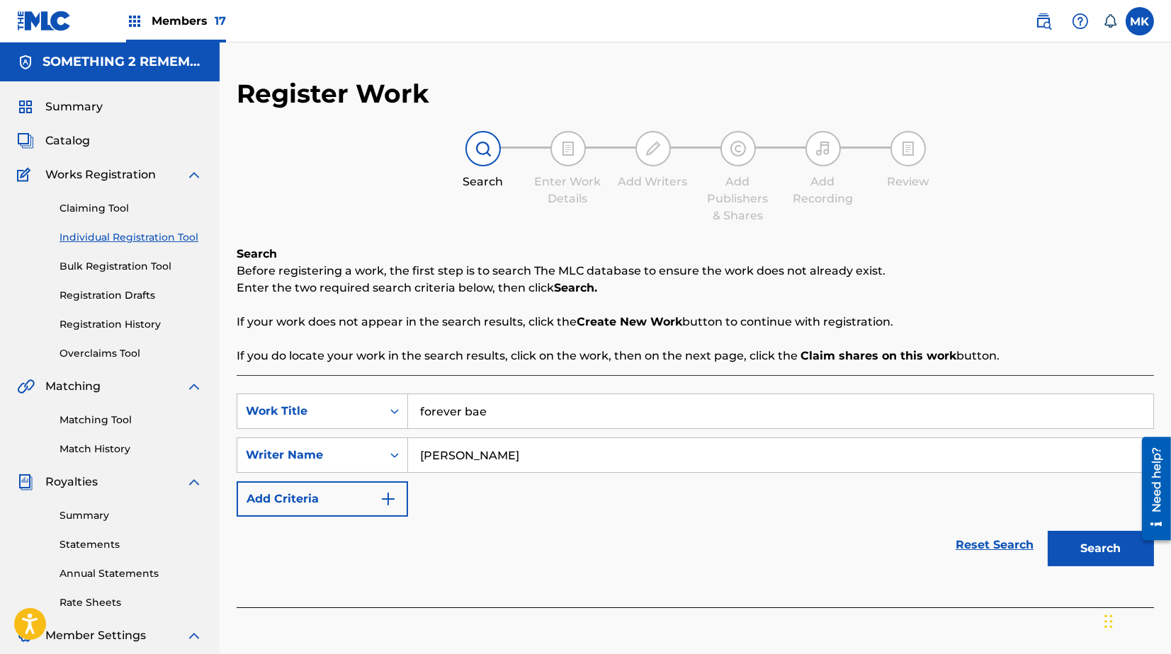
type input "keith d robinson"
click at [1086, 540] on button "Search" at bounding box center [1100, 548] width 106 height 35
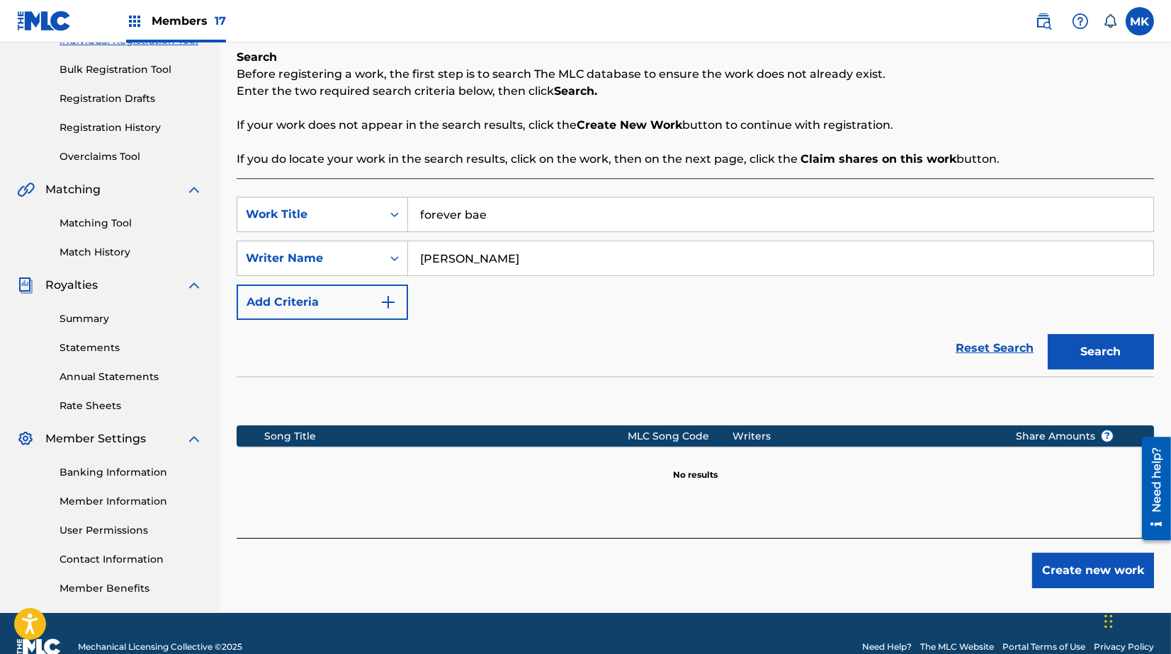
scroll to position [200, 0]
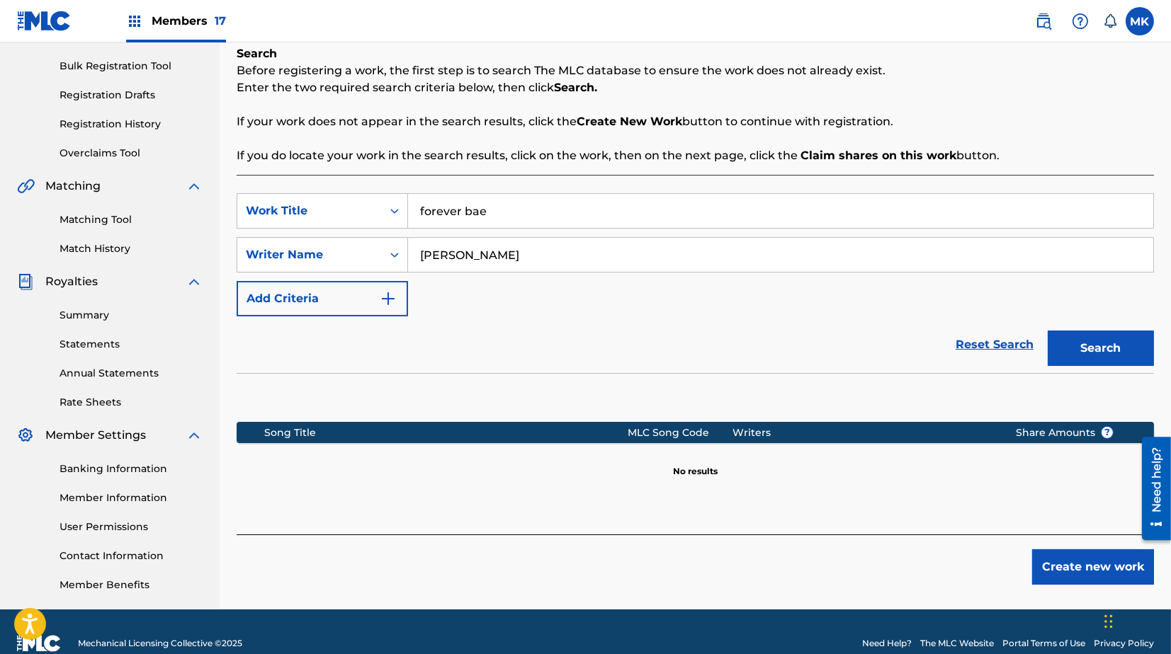
click at [1078, 567] on button "Create new work" at bounding box center [1093, 567] width 122 height 35
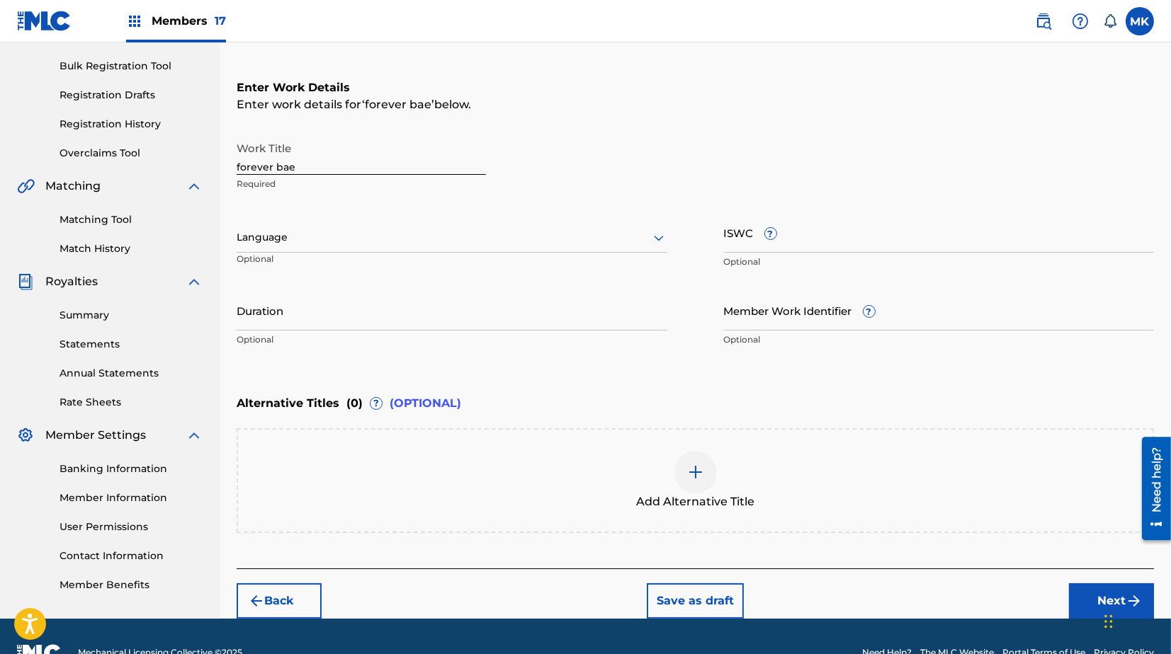
click at [310, 166] on input "forever bae" at bounding box center [361, 155] width 249 height 40
type input "f"
type input "Forever Bae"
click at [294, 234] on div at bounding box center [452, 238] width 431 height 18
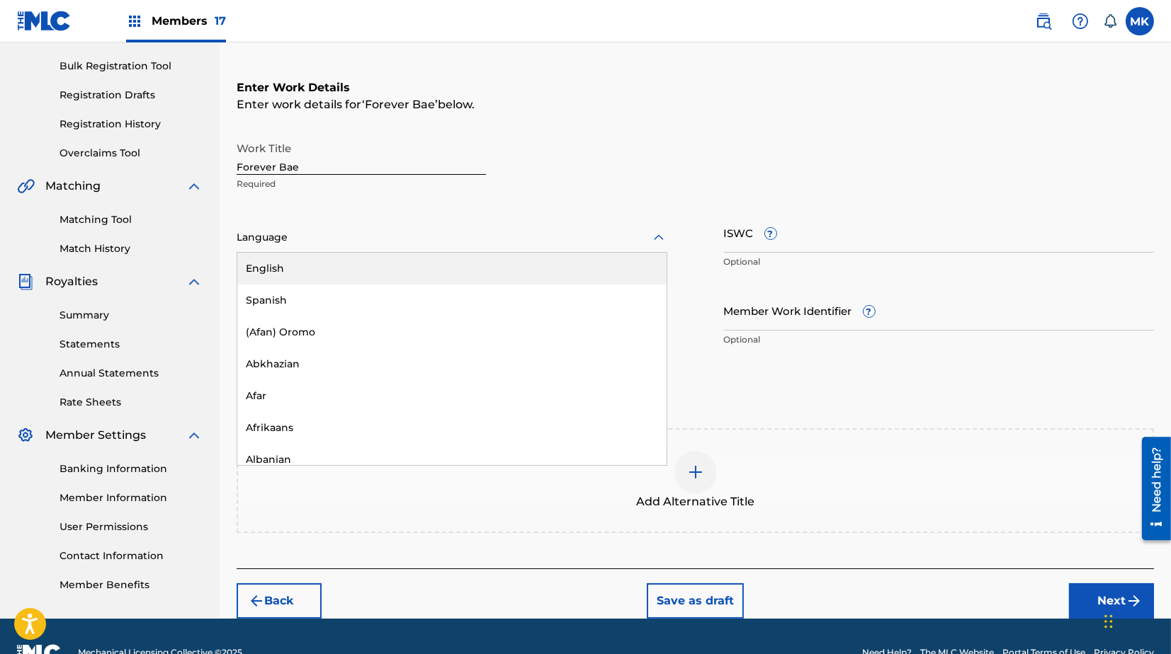
click at [285, 266] on div "English" at bounding box center [451, 269] width 429 height 32
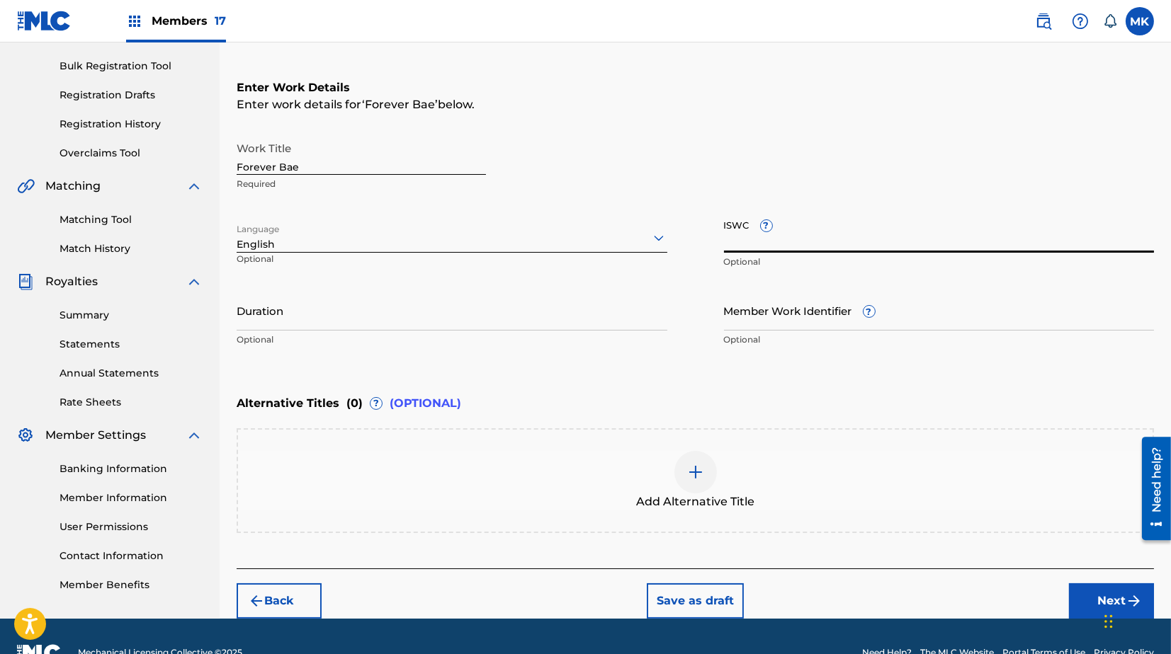
click at [737, 236] on input "ISWC ?" at bounding box center [939, 232] width 431 height 40
paste input "T3334565576"
type input "T3334565576"
click at [456, 318] on input "Duration" at bounding box center [452, 310] width 431 height 40
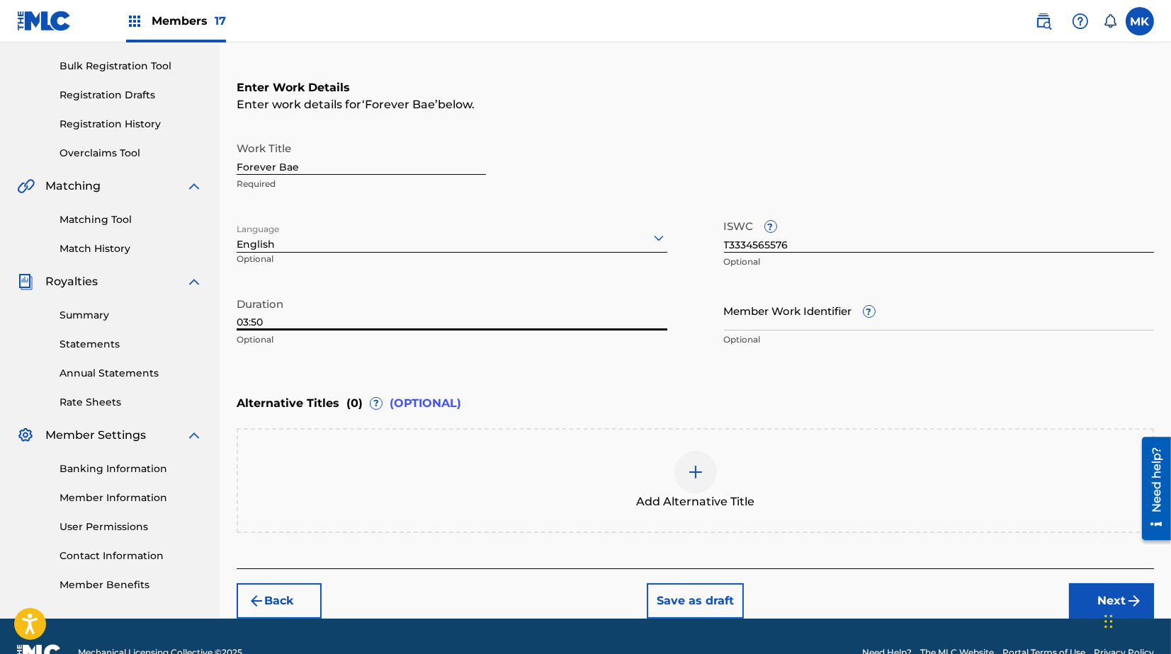
type input "03:50"
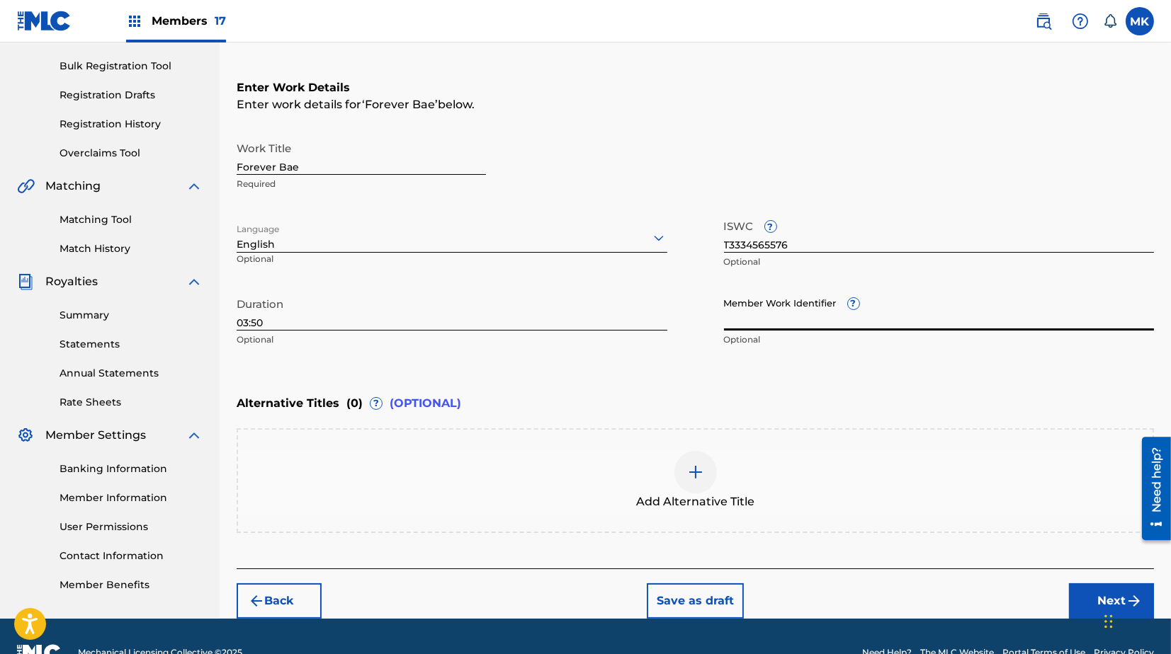
scroll to position [232, 0]
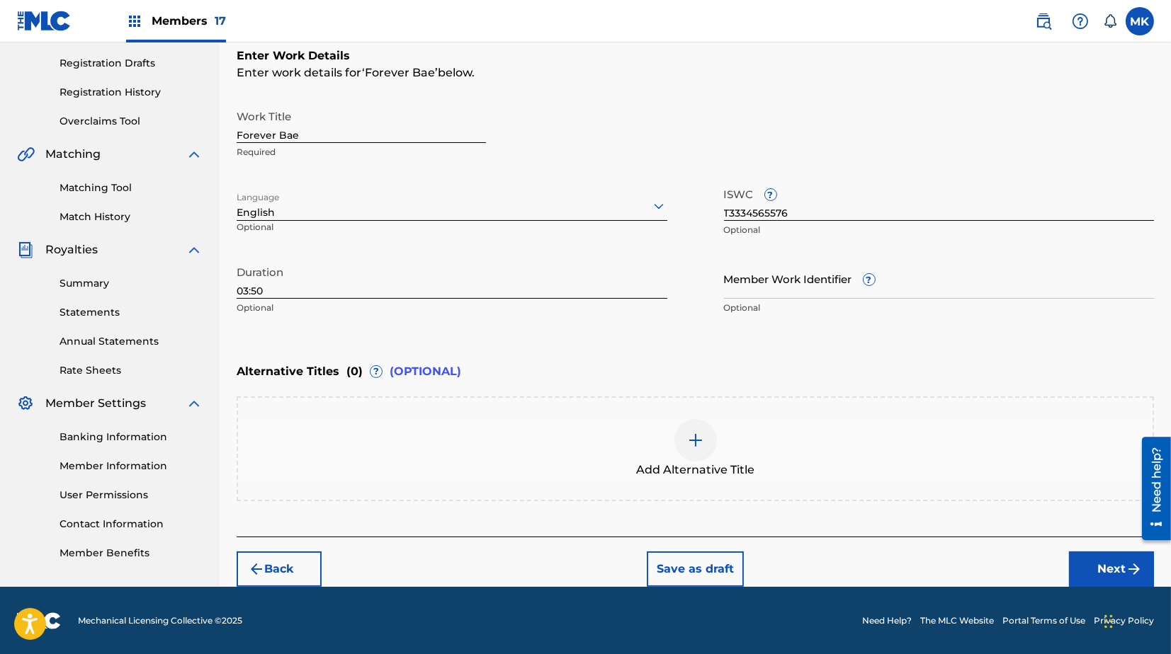
click at [1108, 560] on button "Next" at bounding box center [1111, 569] width 85 height 35
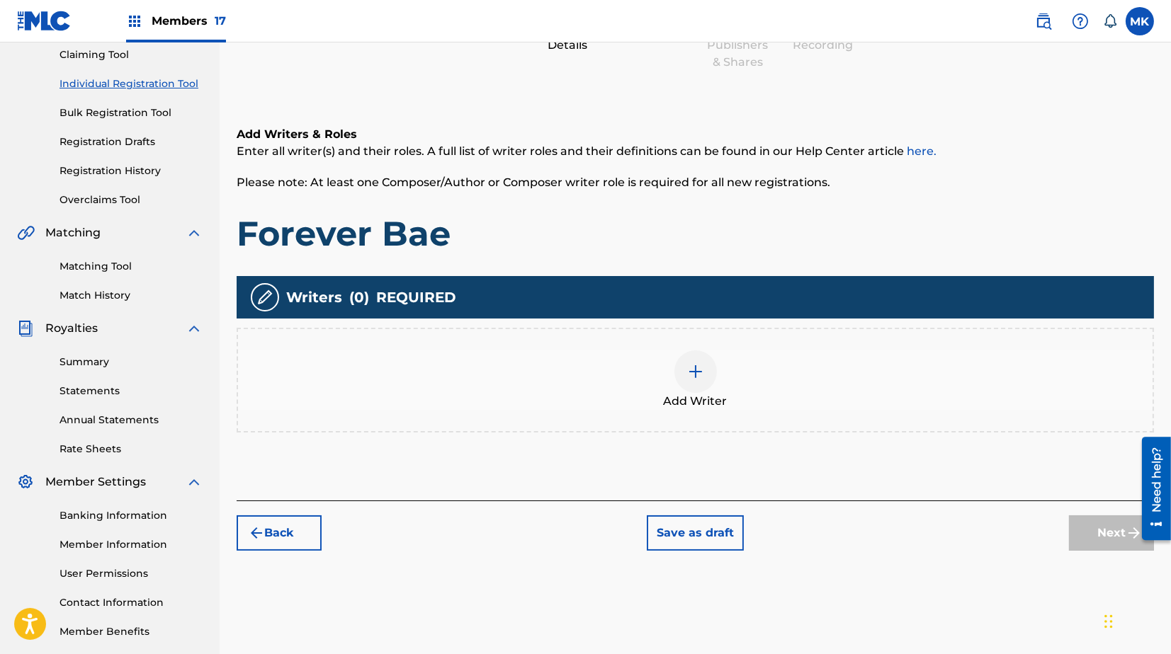
scroll to position [160, 0]
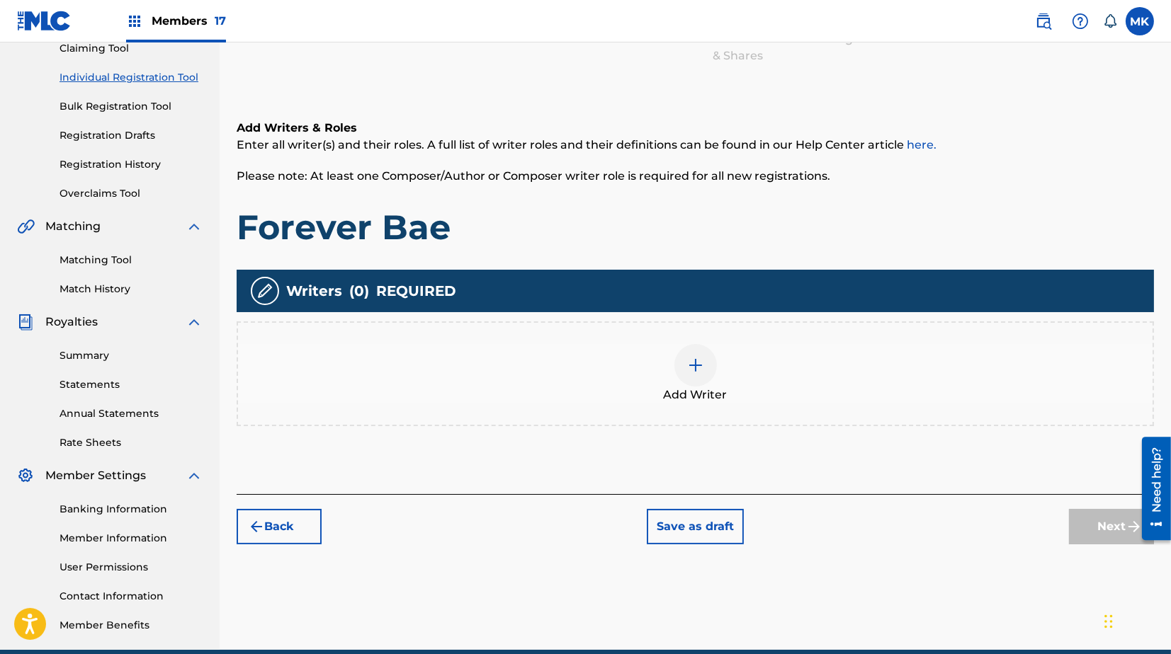
click at [697, 363] on img at bounding box center [695, 365] width 17 height 17
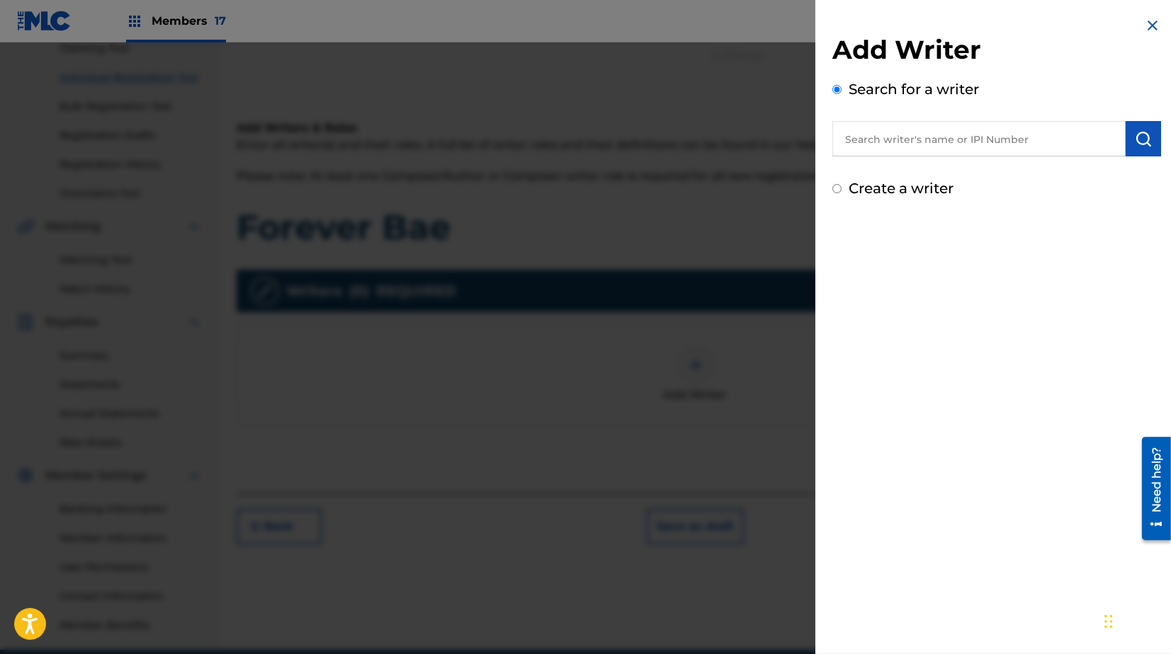
click at [949, 136] on input "text" at bounding box center [978, 138] width 293 height 35
type input "K"
paste input "348801843"
click at [1135, 144] on img "submit" at bounding box center [1143, 138] width 17 height 17
click at [846, 137] on input "348801843" at bounding box center [978, 138] width 293 height 35
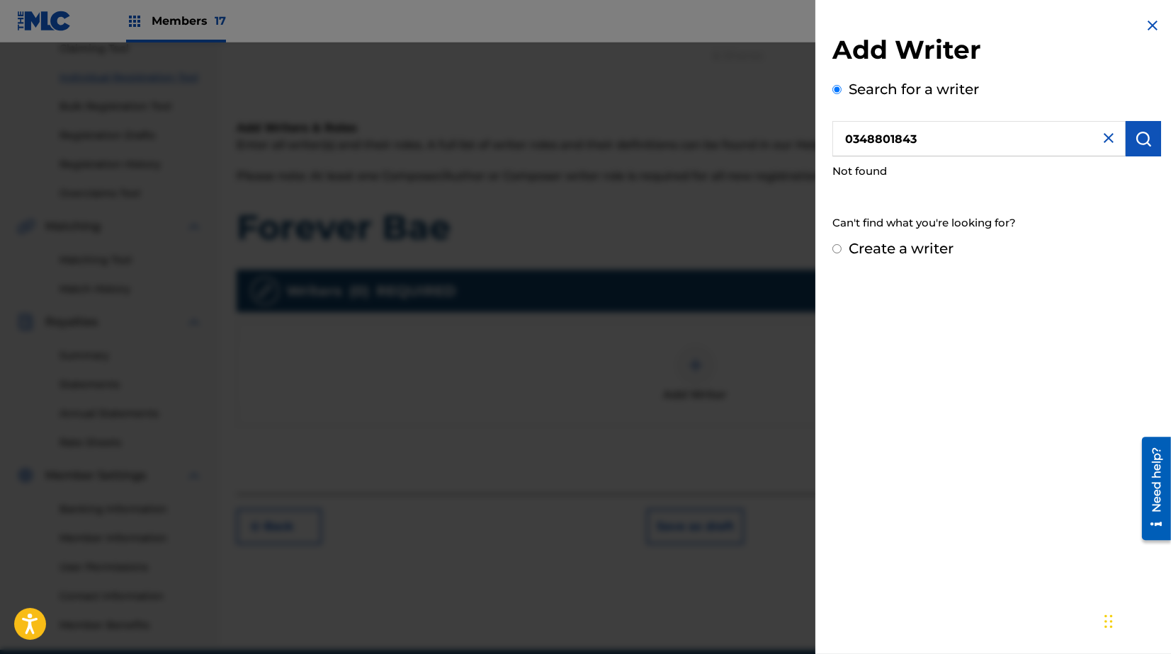
click at [1135, 138] on img "submit" at bounding box center [1143, 138] width 17 height 17
click at [847, 140] on input "0348801843" at bounding box center [978, 138] width 293 height 35
type input "00348801843"
click at [1141, 141] on img "submit" at bounding box center [1143, 138] width 17 height 17
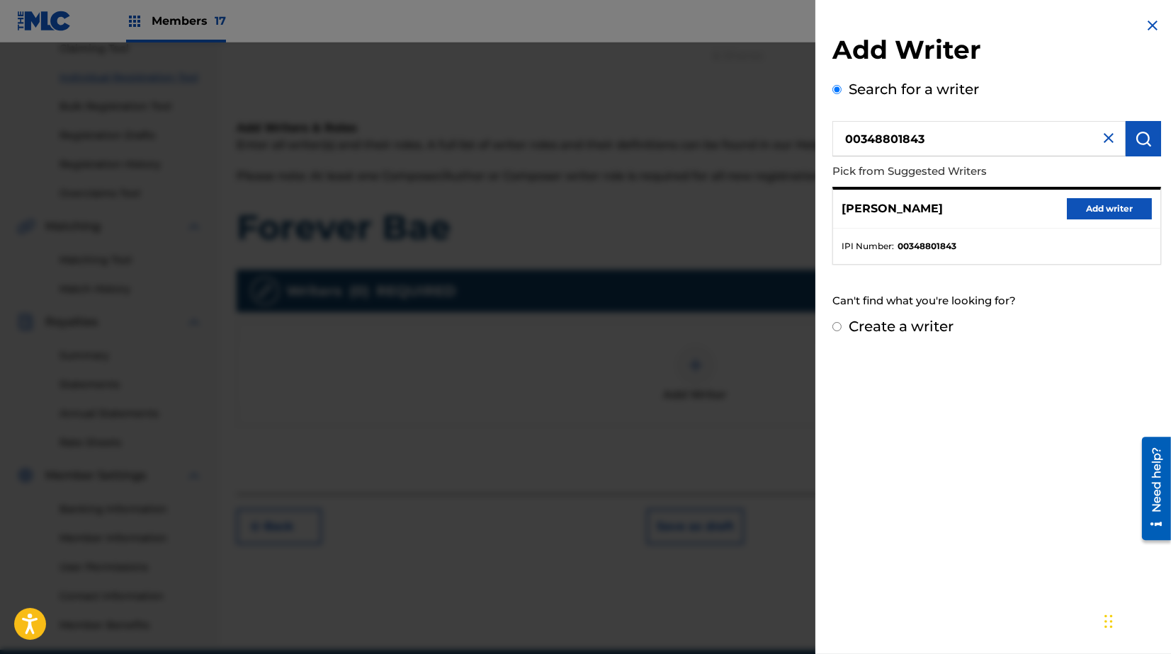
click at [1107, 208] on button "Add writer" at bounding box center [1109, 208] width 85 height 21
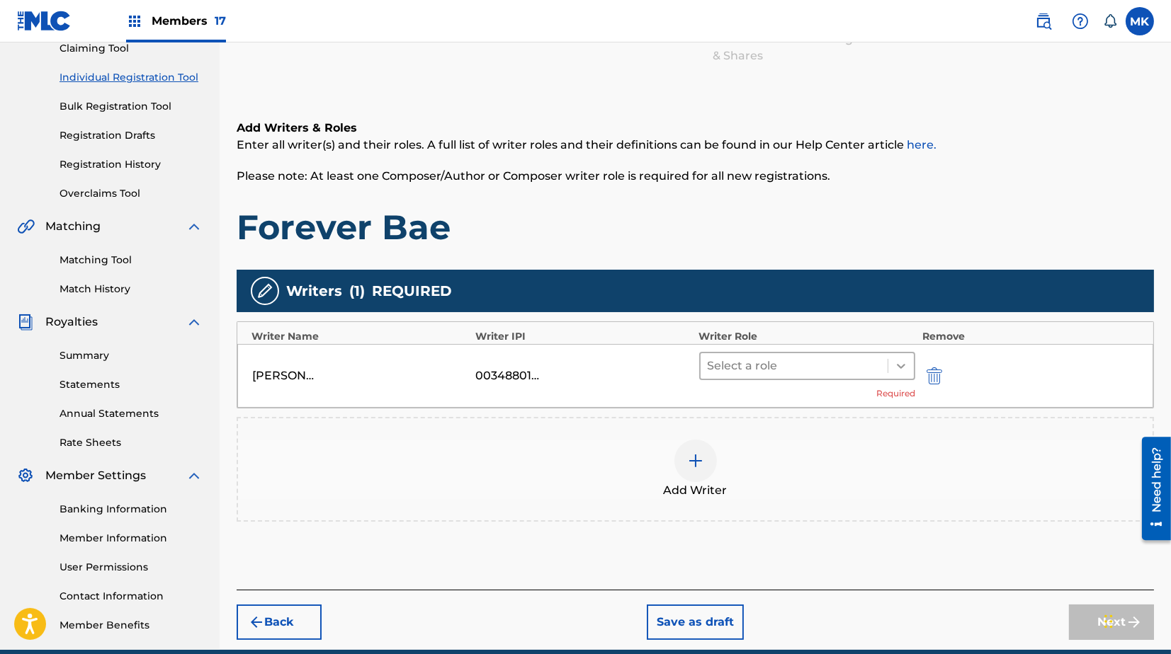
click at [897, 365] on icon at bounding box center [901, 366] width 14 height 14
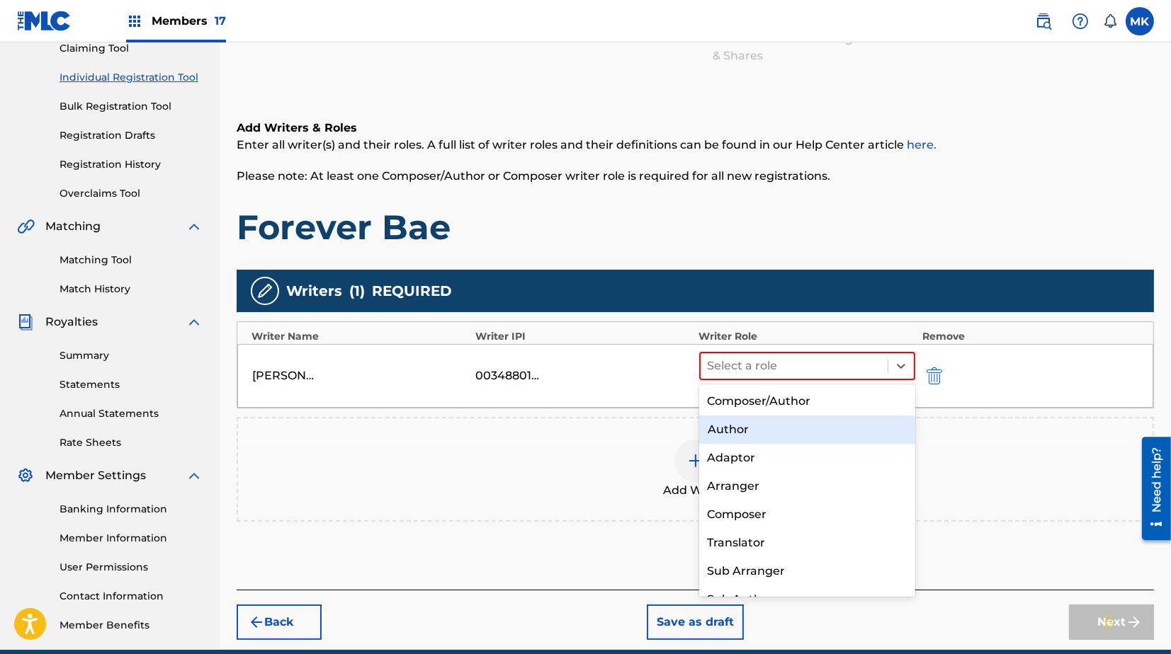
click at [761, 432] on div "Author" at bounding box center [807, 430] width 217 height 28
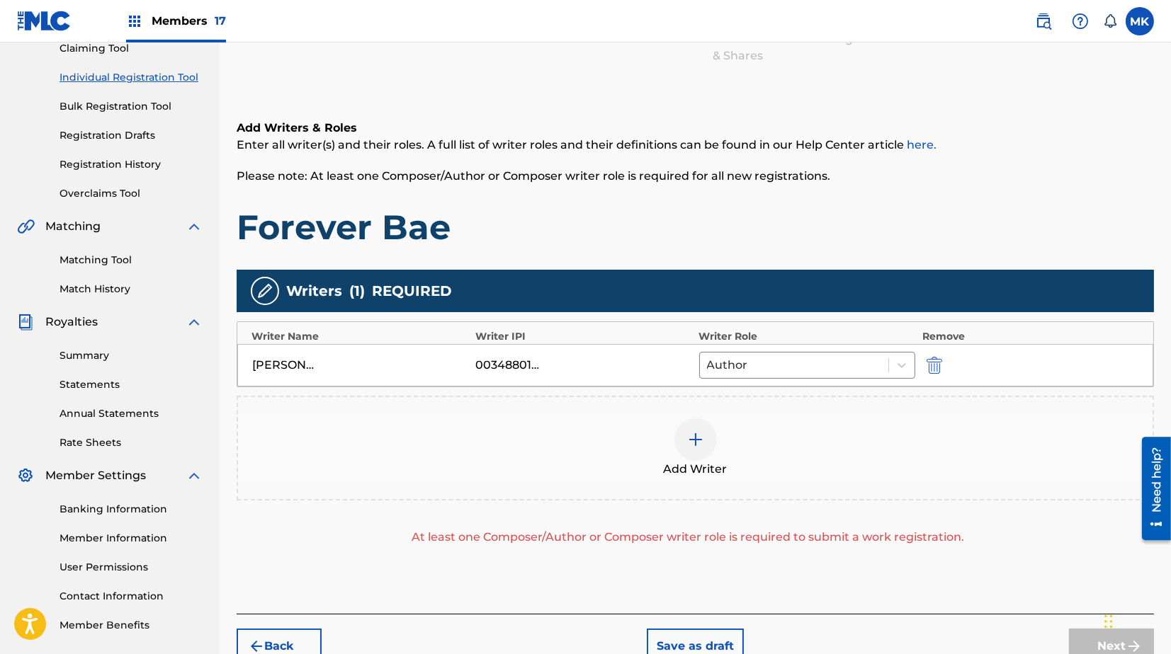
click at [692, 433] on img at bounding box center [695, 439] width 17 height 17
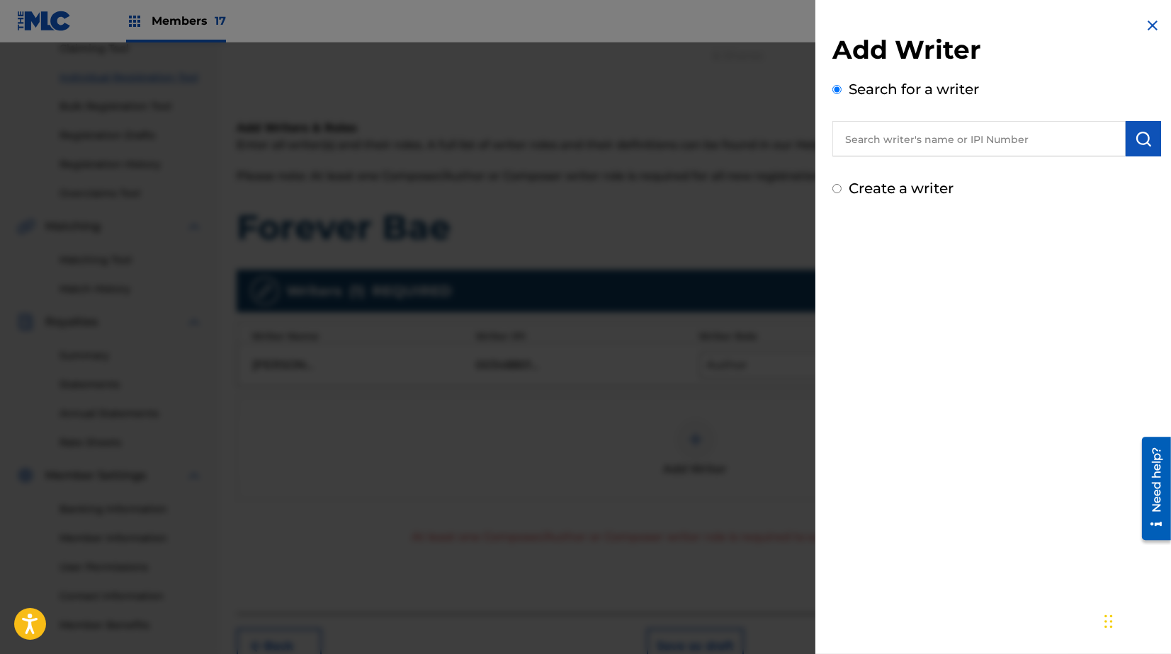
click at [912, 140] on input "text" at bounding box center [978, 138] width 293 height 35
paste input "00189429715"
type input "00189429715"
click at [1137, 136] on img "submit" at bounding box center [1143, 138] width 17 height 17
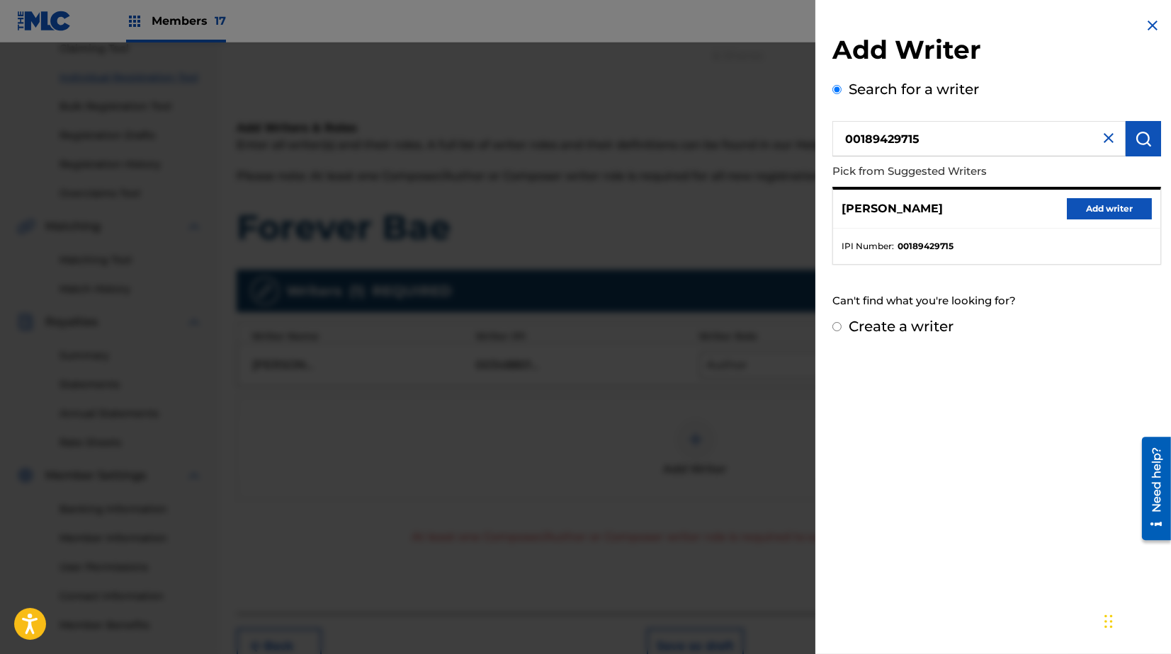
click at [1105, 210] on button "Add writer" at bounding box center [1109, 208] width 85 height 21
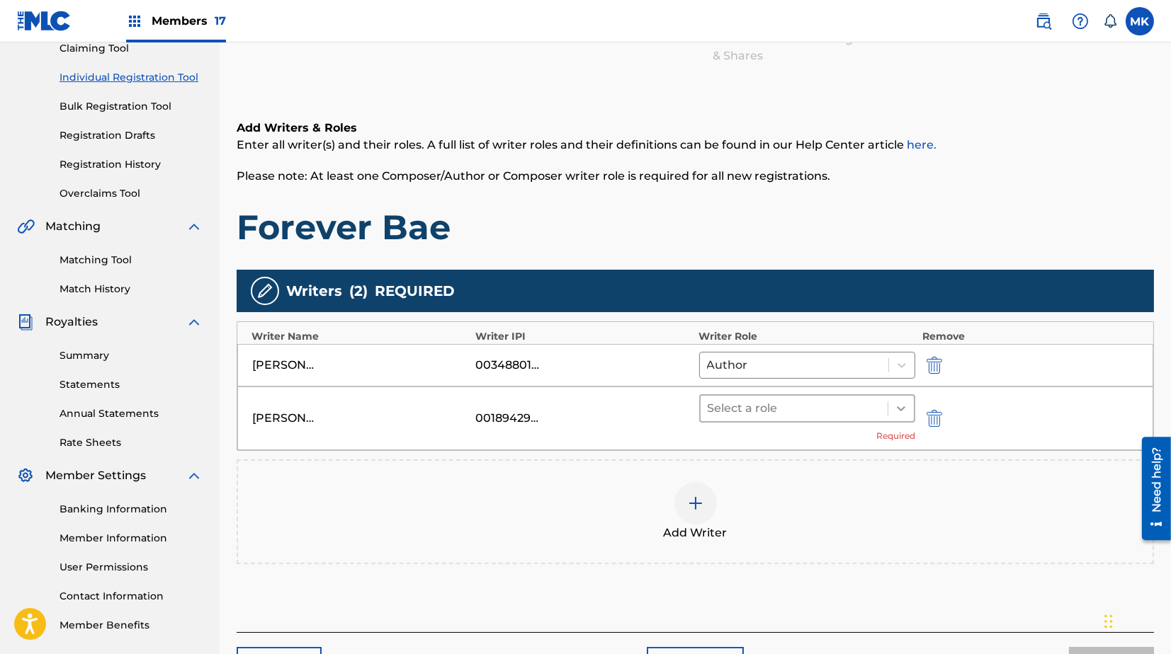
click at [899, 405] on icon at bounding box center [901, 409] width 14 height 14
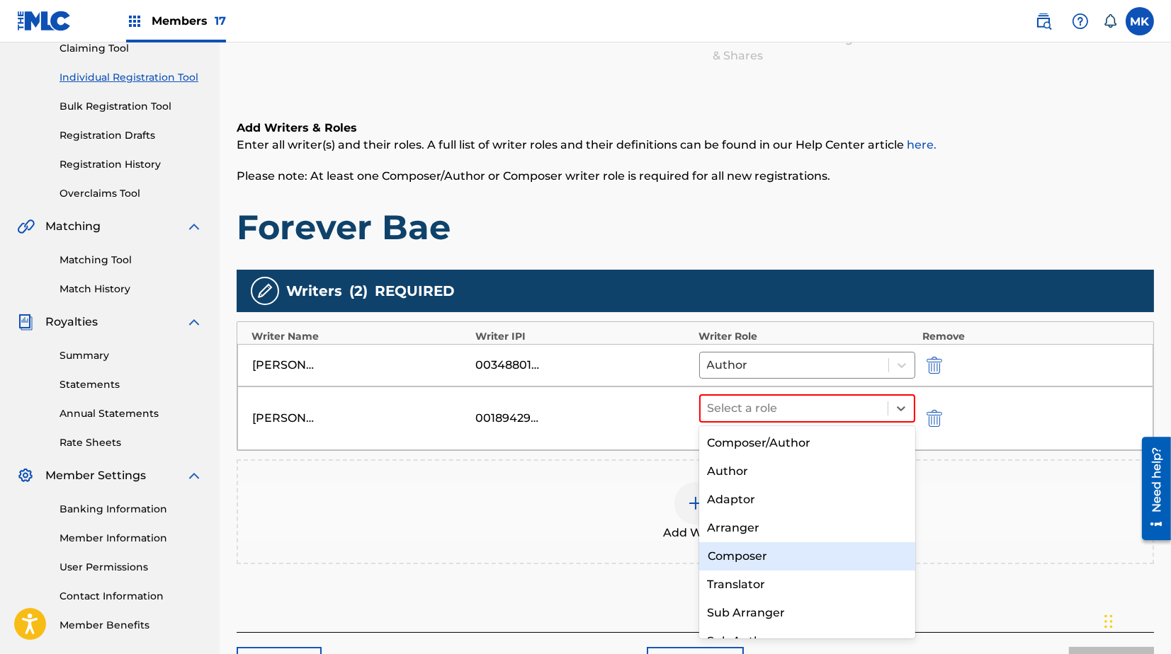
click at [740, 557] on div "Composer" at bounding box center [807, 557] width 217 height 28
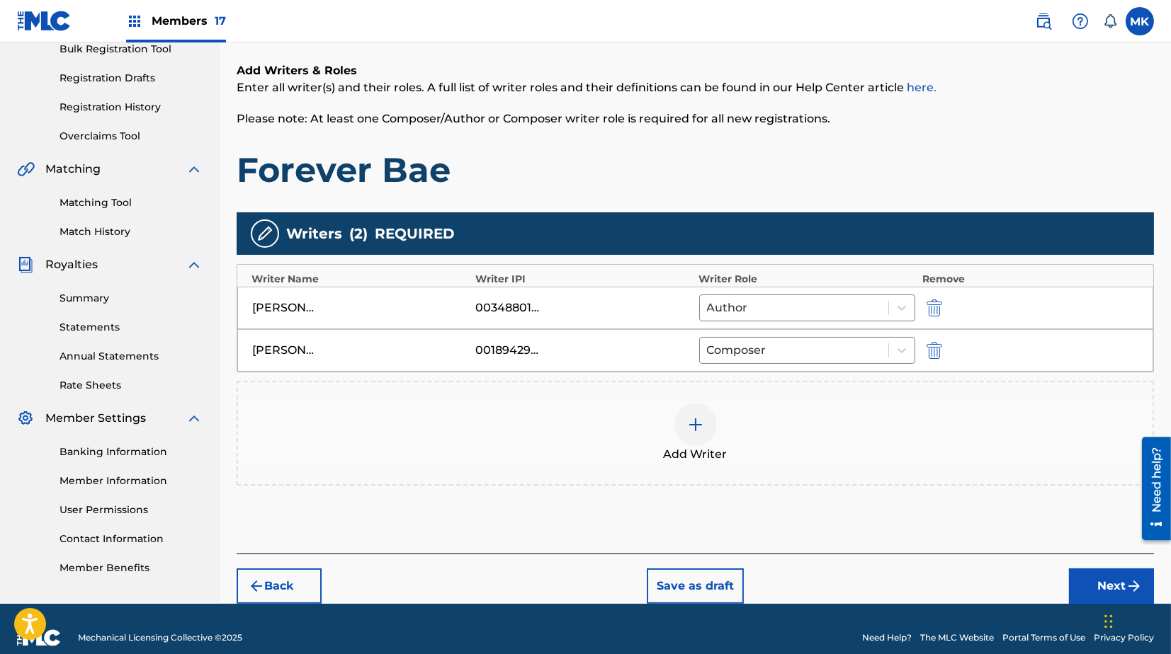
scroll to position [233, 0]
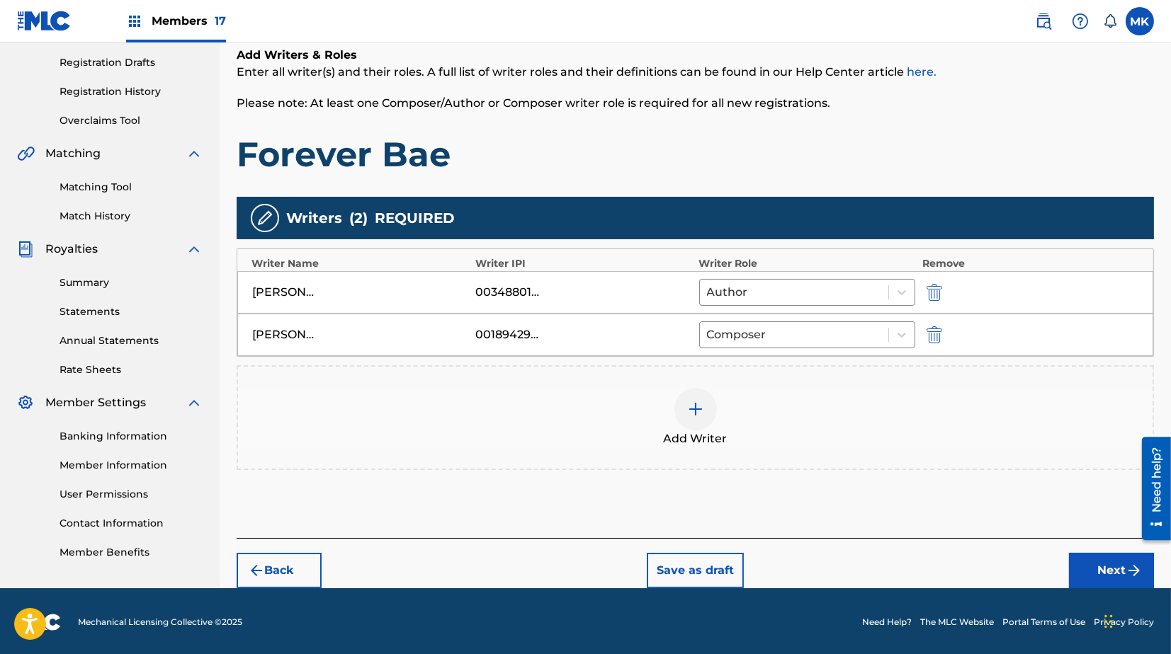
click at [1086, 557] on button "Next" at bounding box center [1111, 570] width 85 height 35
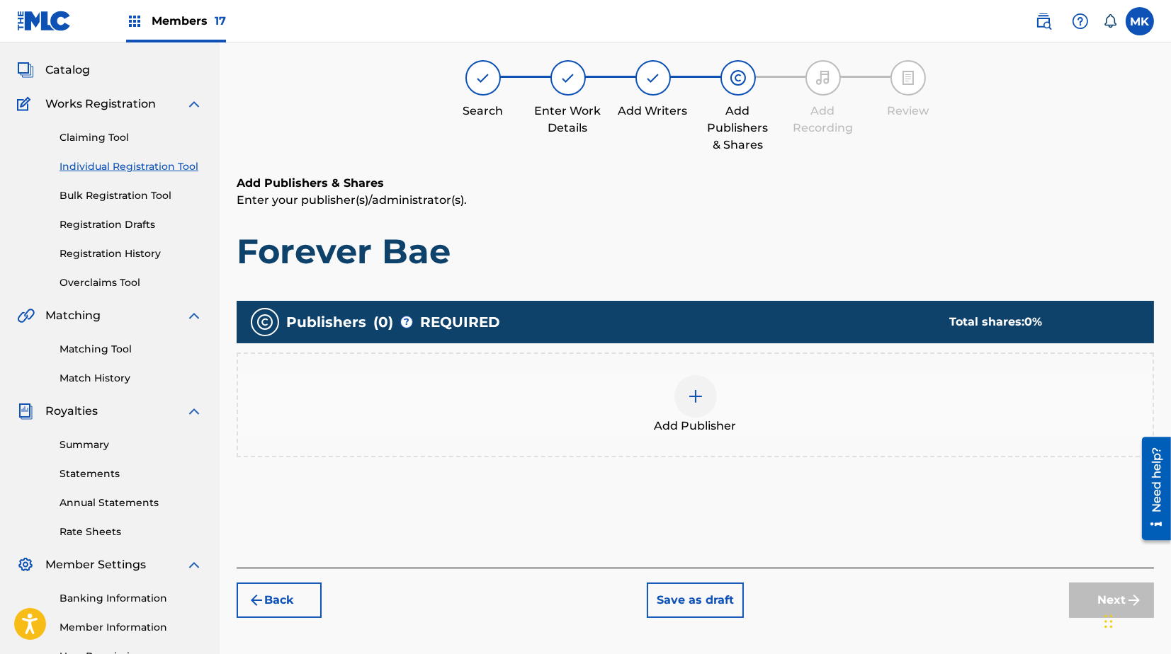
scroll to position [64, 0]
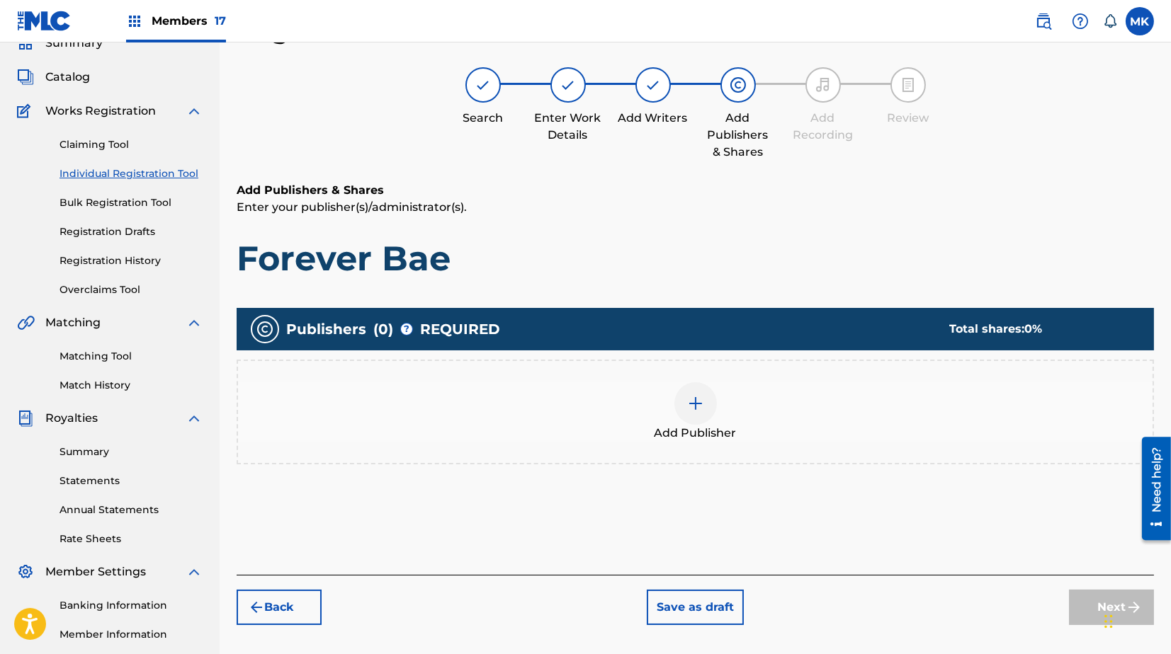
click at [694, 399] on img at bounding box center [695, 403] width 17 height 17
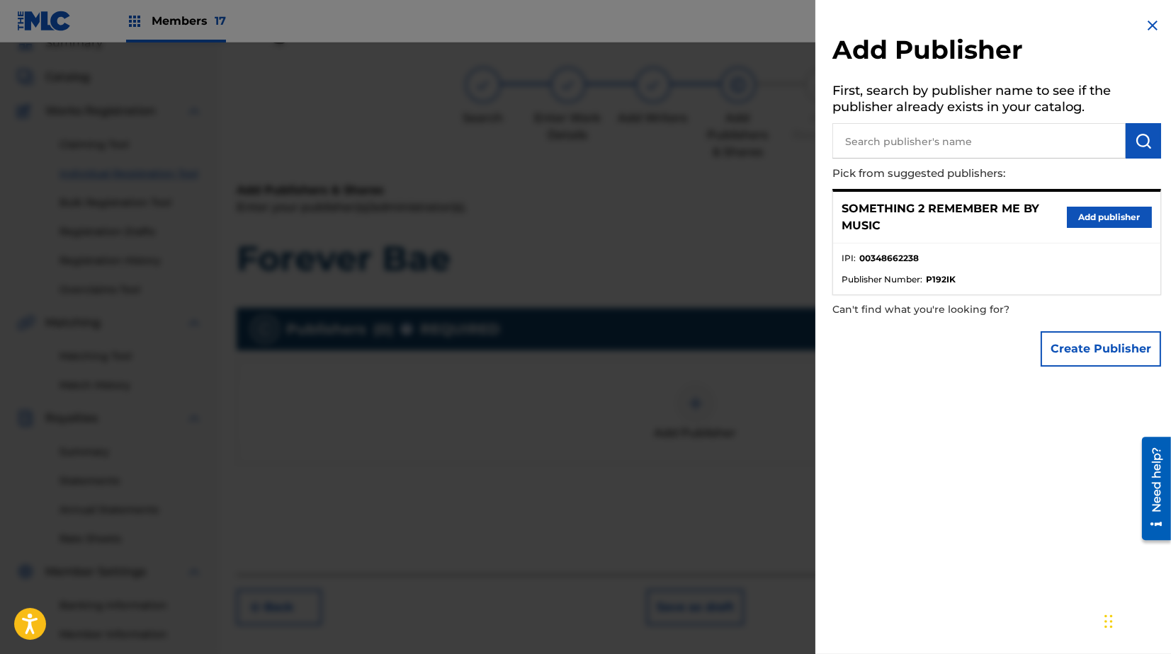
click at [1118, 213] on button "Add publisher" at bounding box center [1109, 217] width 85 height 21
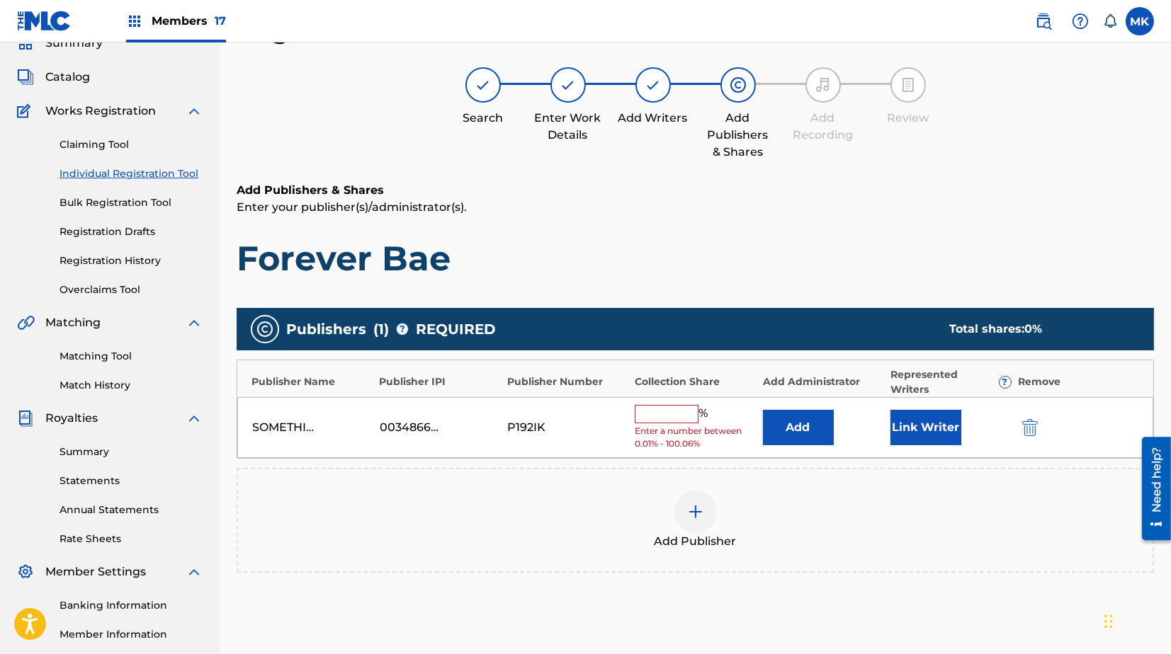
click at [657, 405] on input "text" at bounding box center [667, 414] width 64 height 18
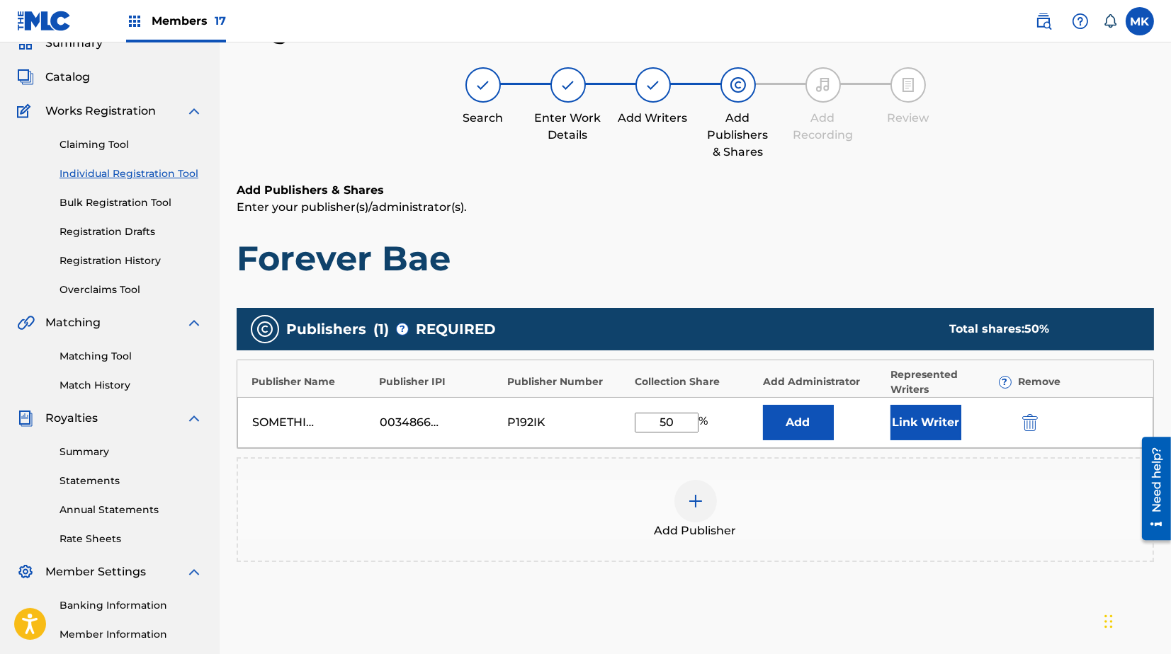
type input "50"
click at [934, 410] on button "Link Writer" at bounding box center [925, 422] width 71 height 35
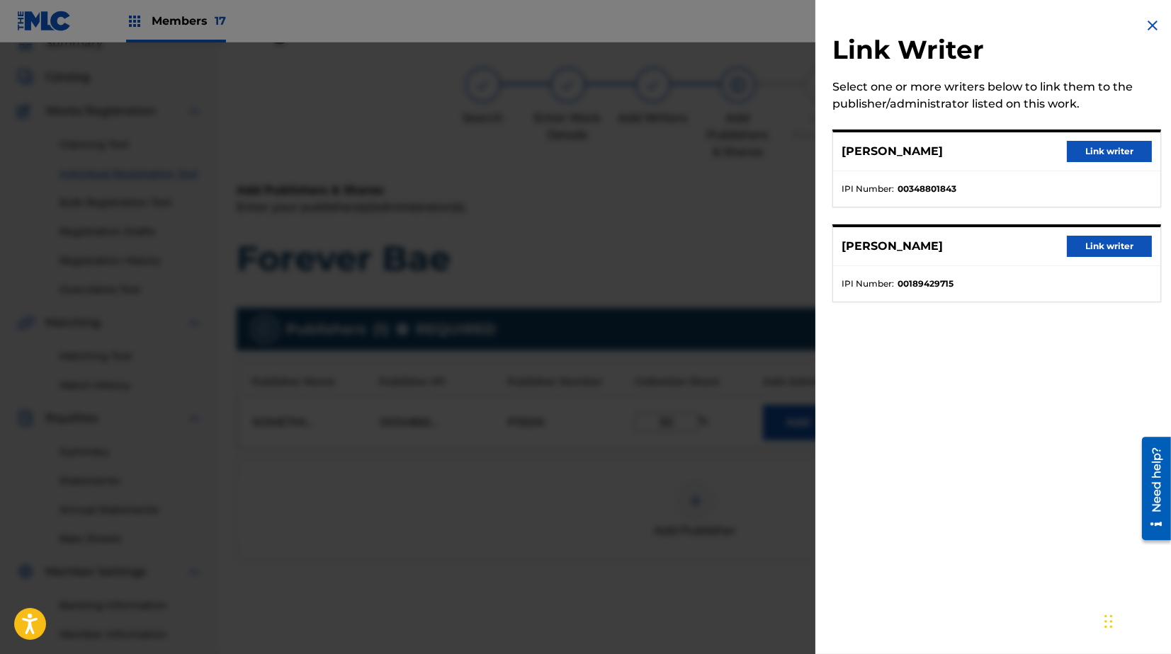
click at [1103, 151] on button "Link writer" at bounding box center [1109, 151] width 85 height 21
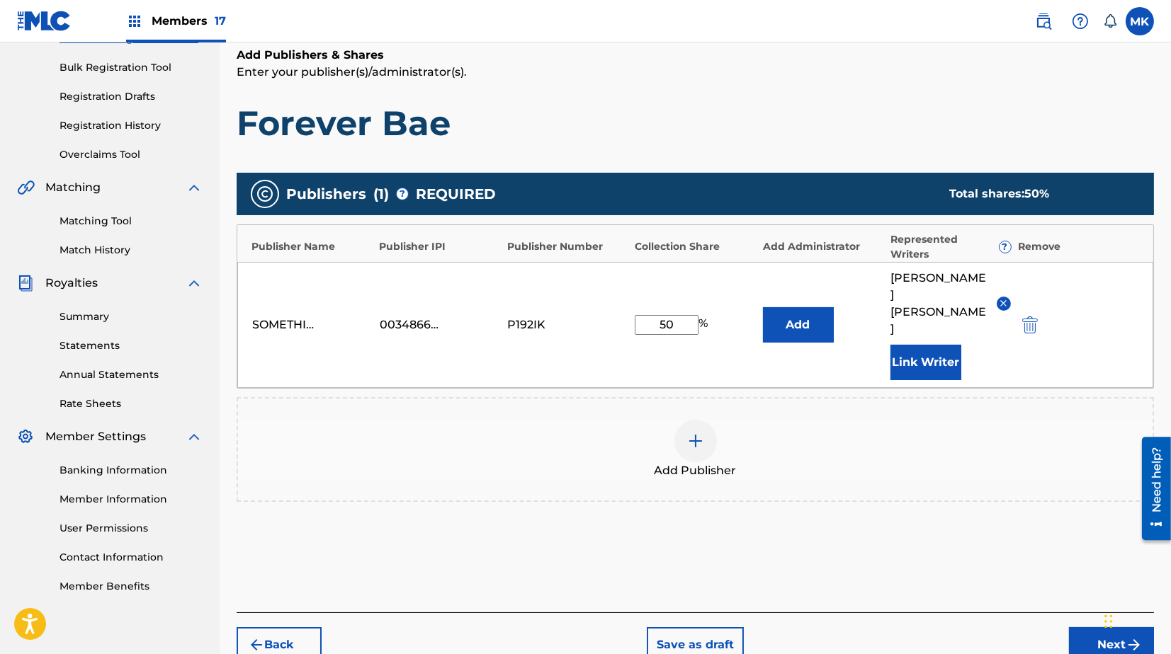
scroll to position [225, 0]
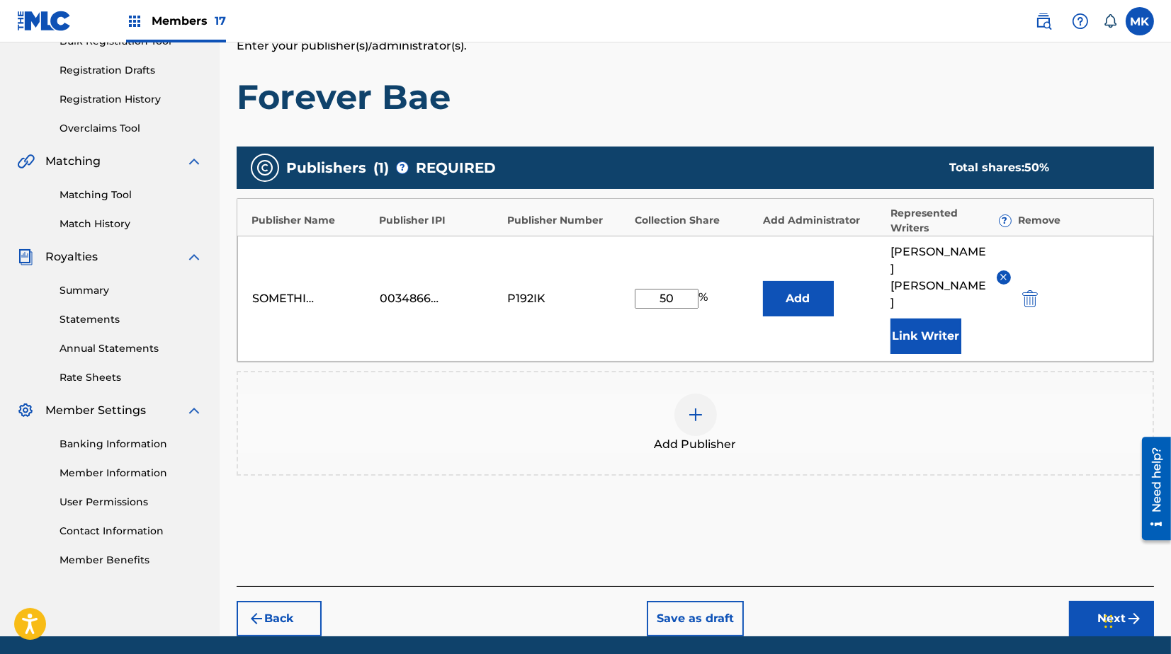
click at [1096, 601] on button "Next" at bounding box center [1111, 618] width 85 height 35
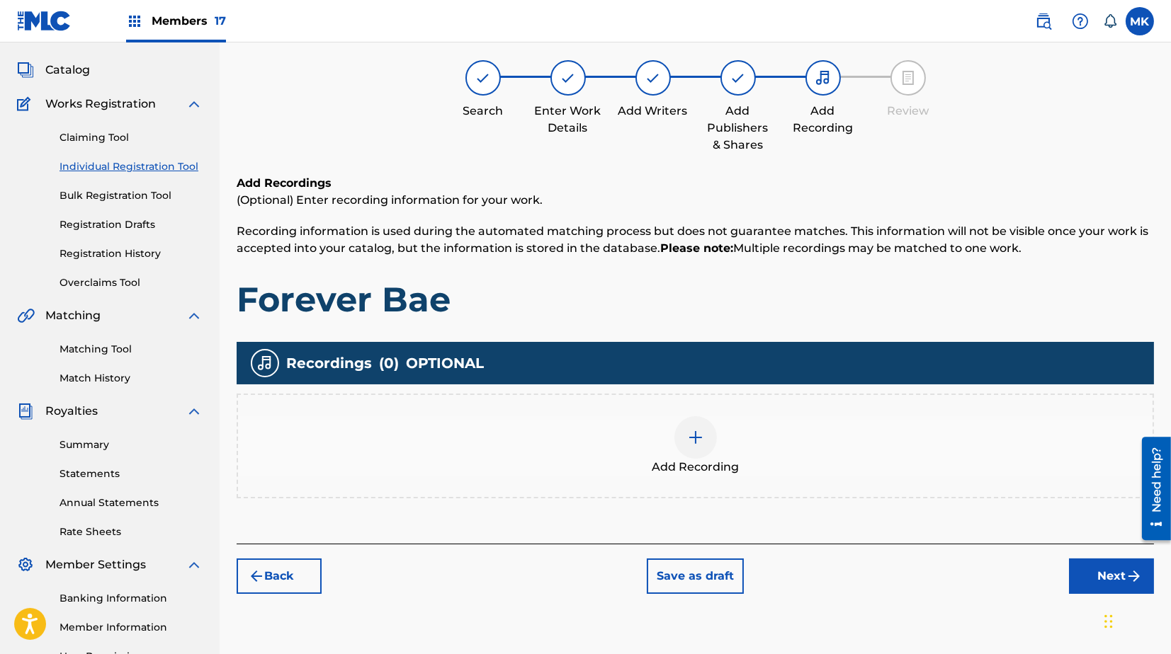
scroll to position [64, 0]
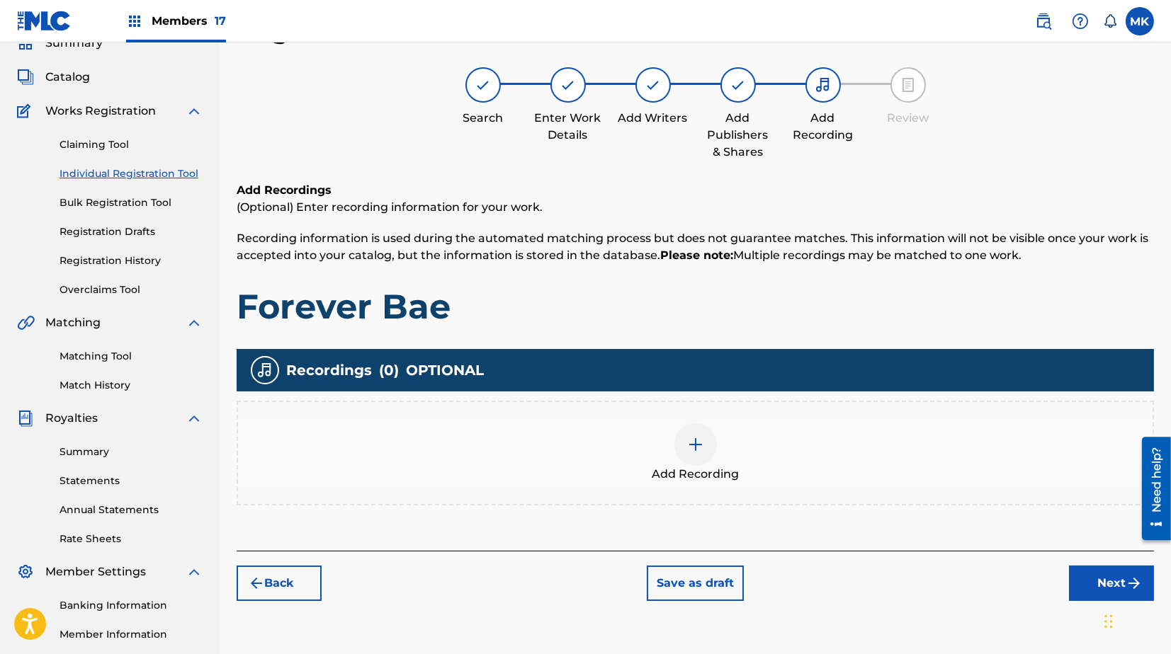
click at [699, 448] on img at bounding box center [695, 444] width 17 height 17
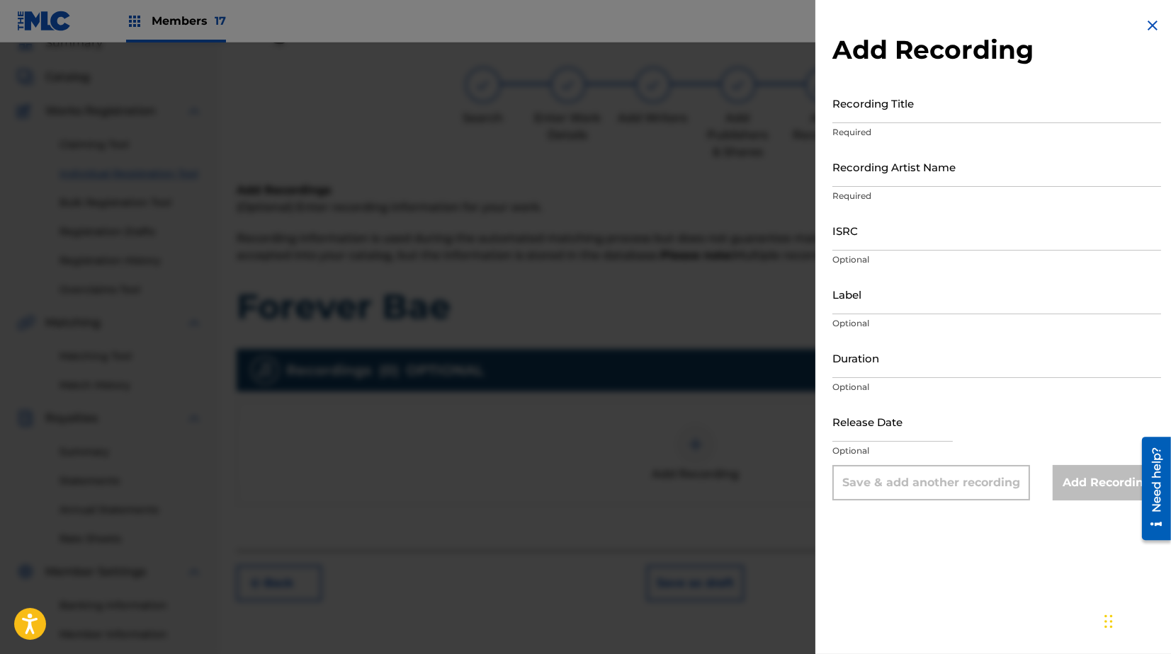
click at [875, 114] on input "Recording Title" at bounding box center [996, 103] width 329 height 40
type input "Forever Bae"
click at [883, 176] on input "Recording Artist Name" at bounding box center [996, 167] width 329 height 40
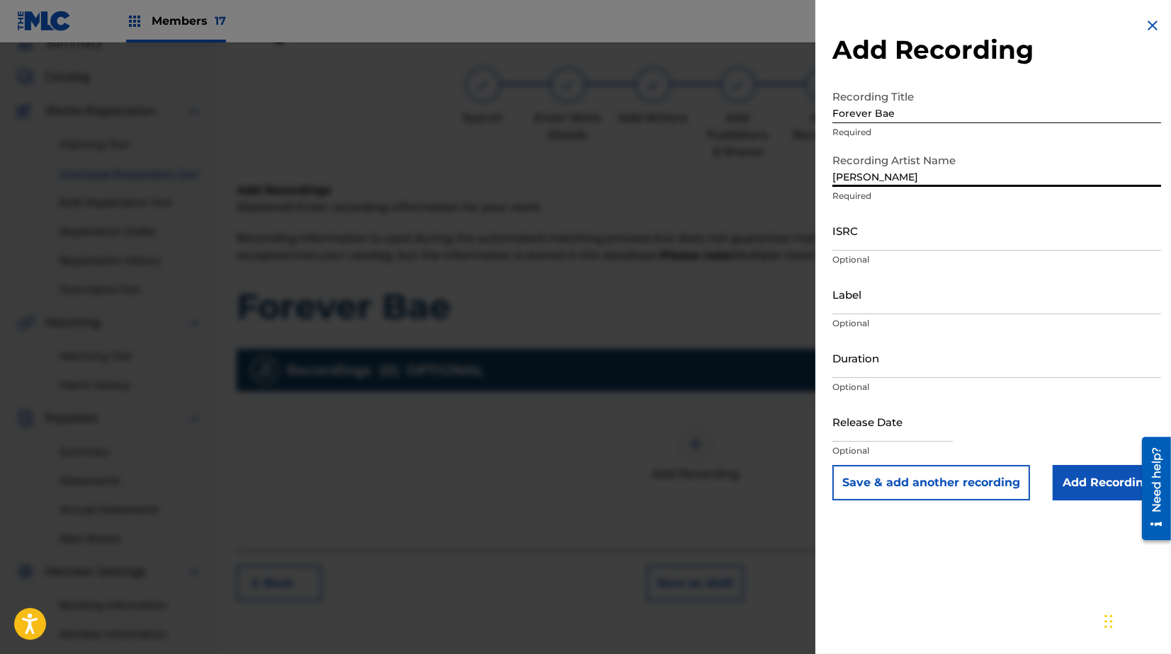
type input "Keith Robinson"
click at [870, 239] on input "ISRC" at bounding box center [996, 230] width 329 height 40
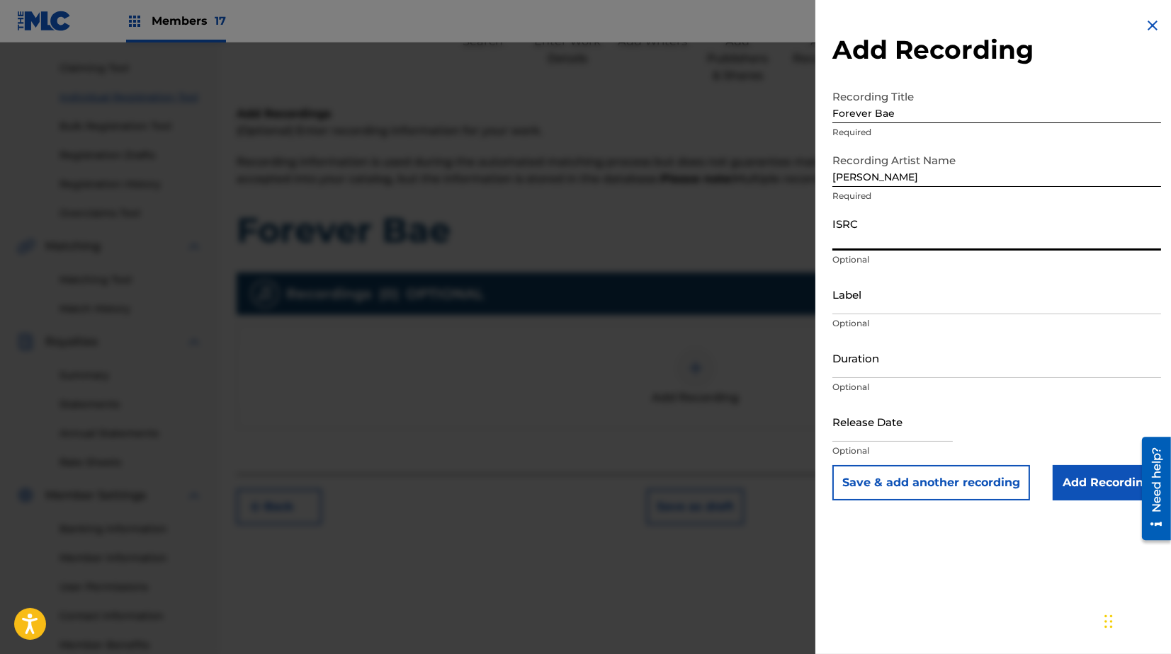
scroll to position [152, 0]
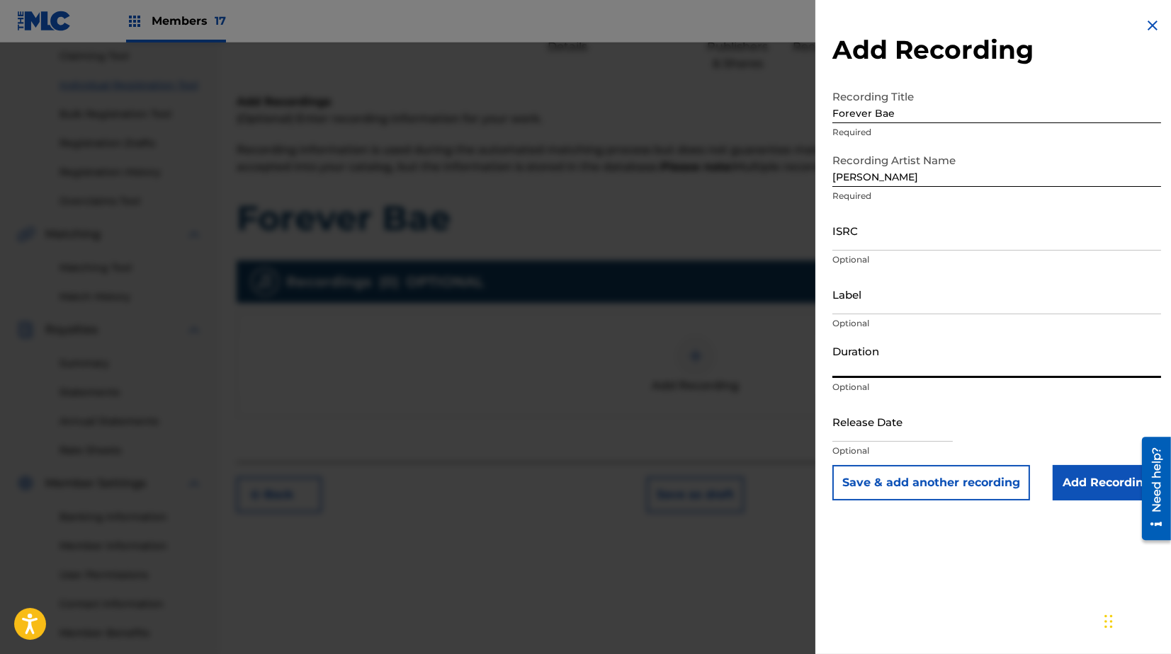
click at [858, 370] on input "Duration" at bounding box center [996, 358] width 329 height 40
type input "03:50"
click at [874, 428] on input "text" at bounding box center [892, 422] width 120 height 40
select select "8"
select select "2025"
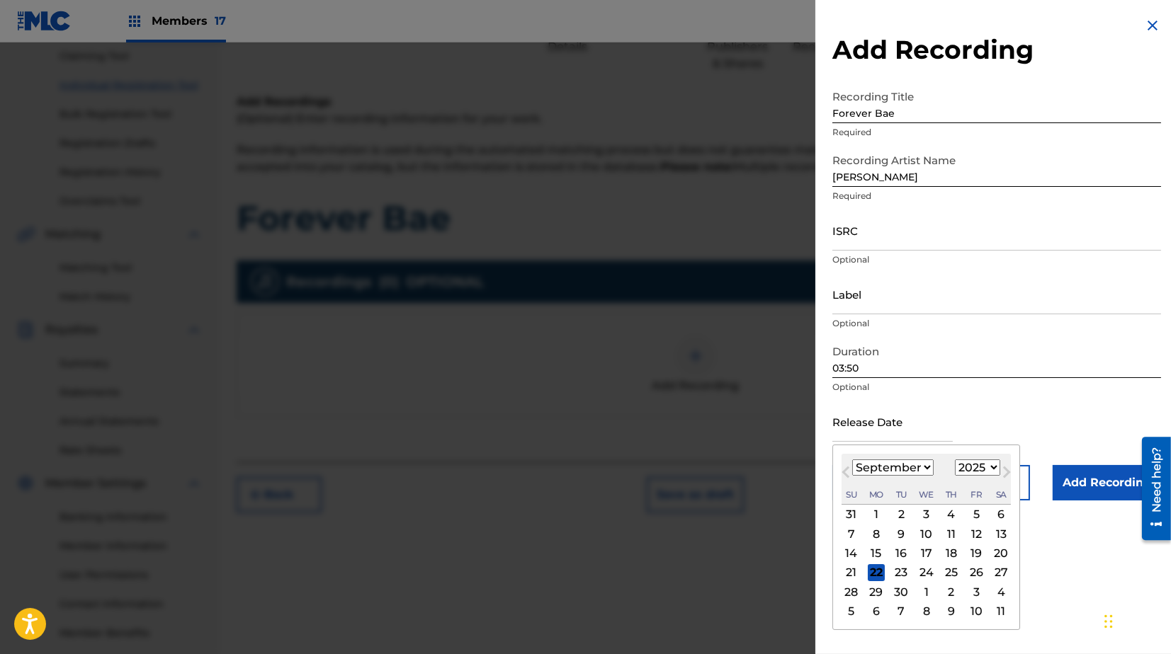
click at [847, 471] on span "Previous Month" at bounding box center [847, 474] width 0 height 21
select select "5"
click at [977, 547] on div "20" at bounding box center [975, 553] width 17 height 17
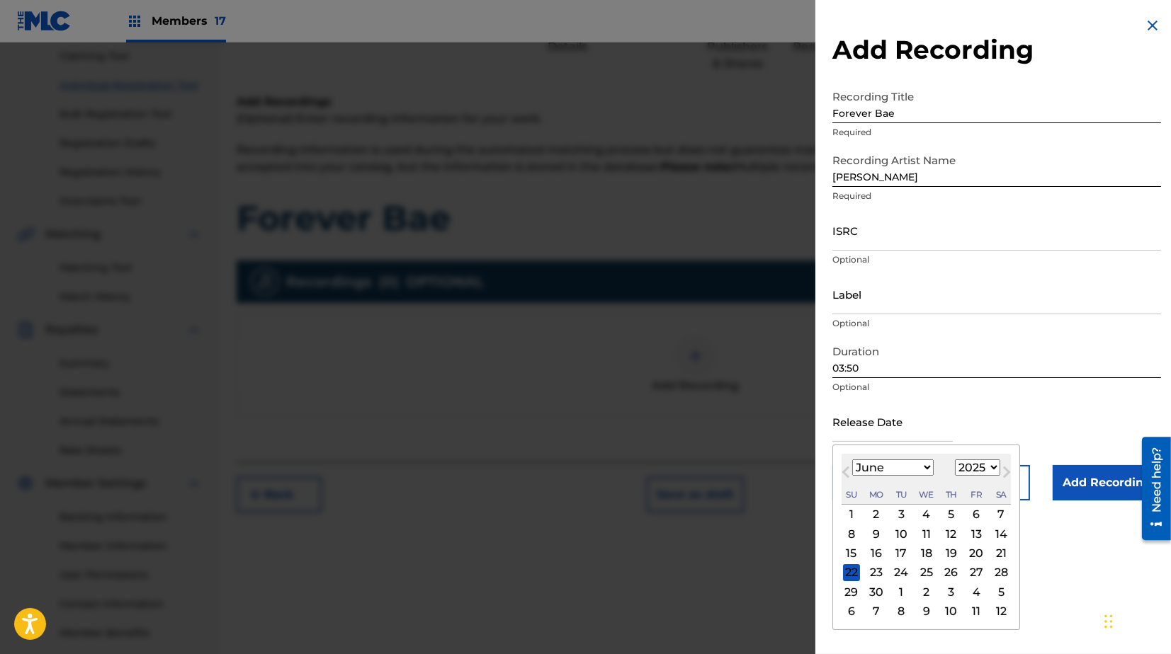
type input "June 20 2025"
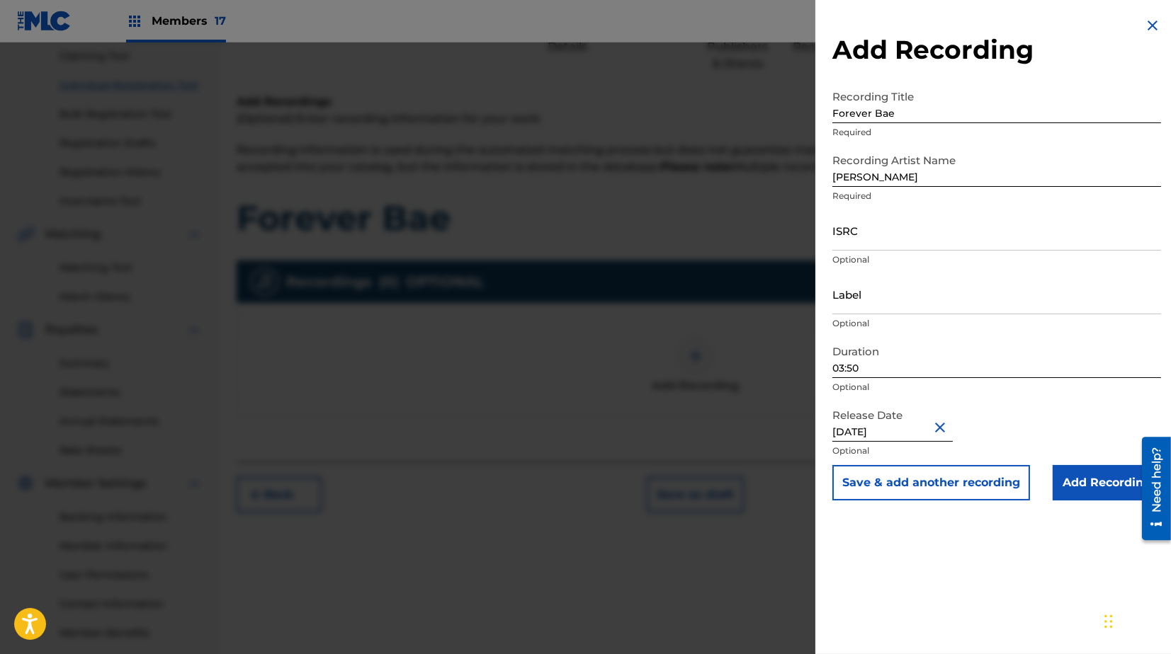
click at [883, 293] on input "Label" at bounding box center [996, 294] width 329 height 40
type input "Keith Robinson"
click at [891, 241] on input "ISRC" at bounding box center [996, 230] width 329 height 40
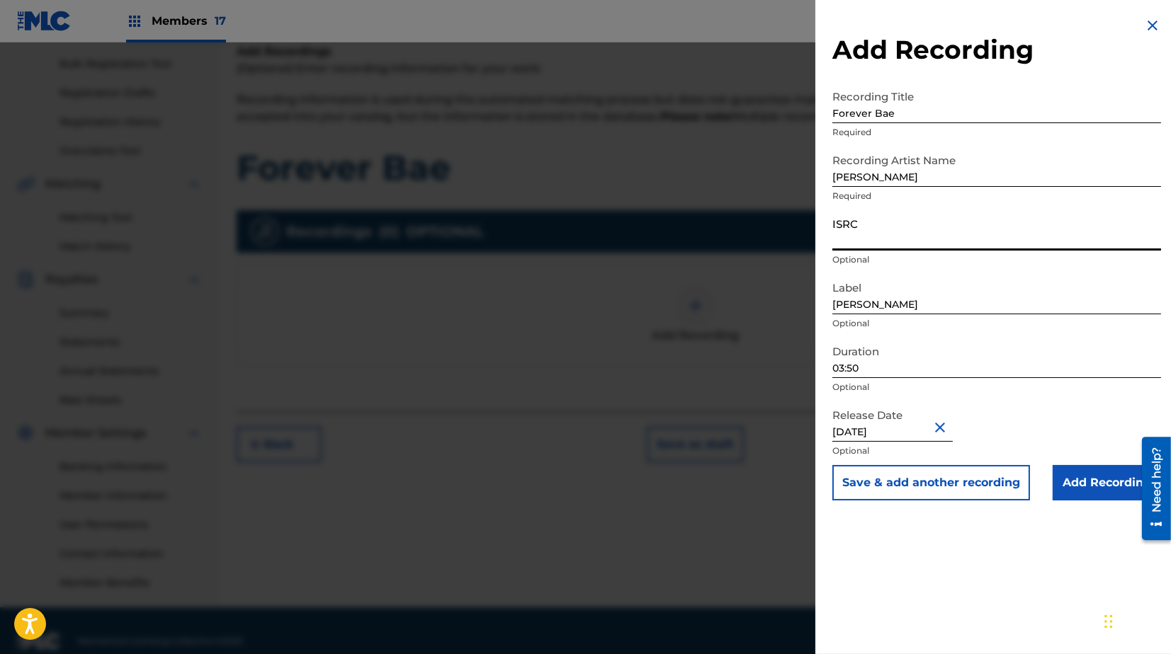
scroll to position [211, 0]
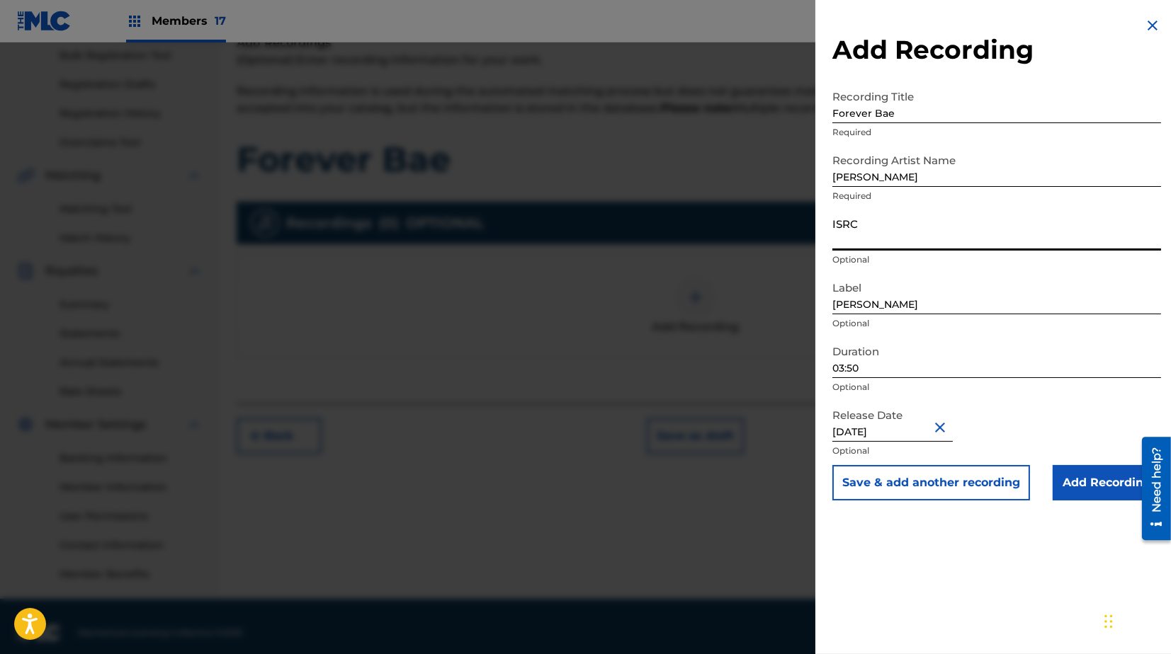
click at [1084, 487] on input "Add Recording" at bounding box center [1106, 482] width 108 height 35
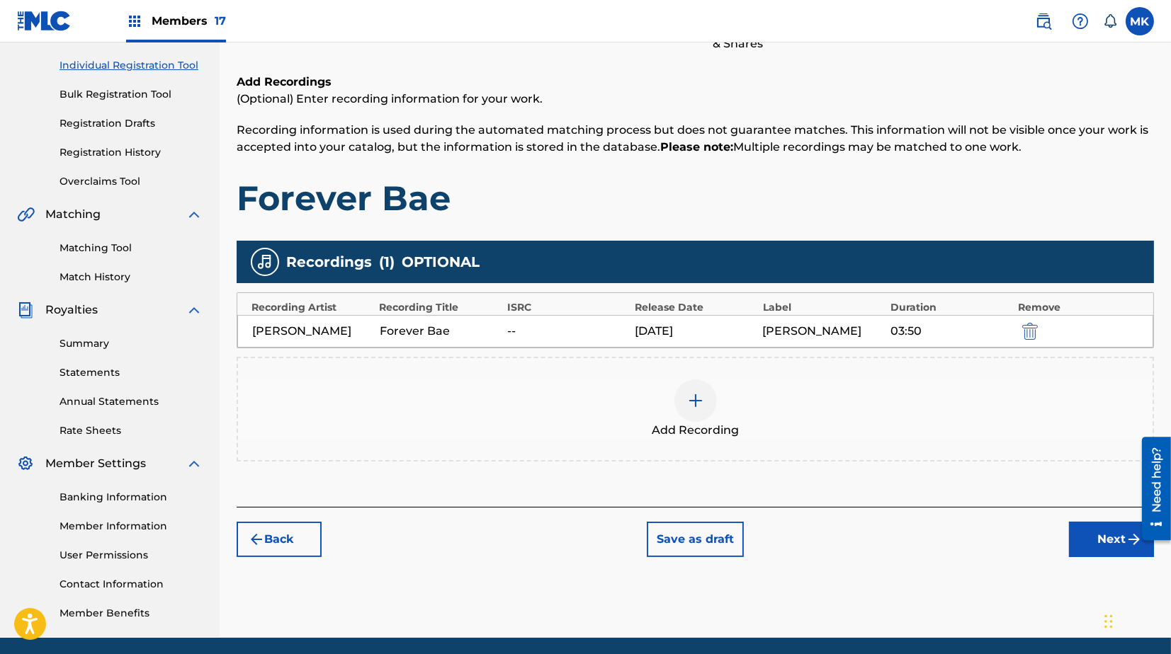
scroll to position [153, 0]
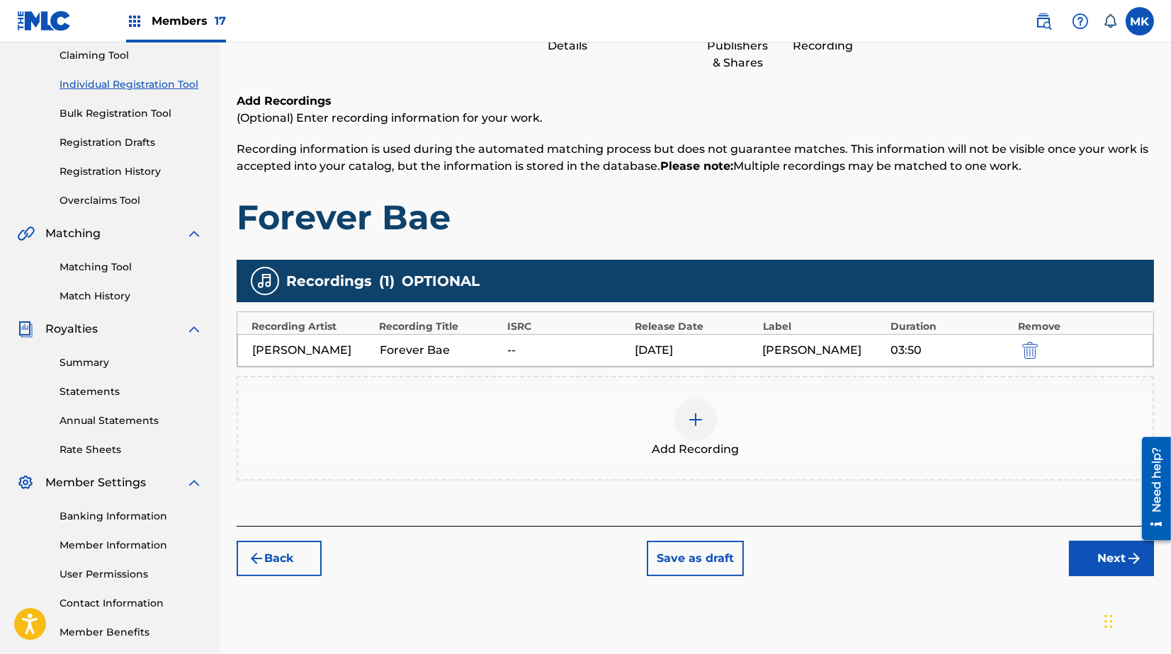
click at [1082, 551] on button "Next" at bounding box center [1111, 558] width 85 height 35
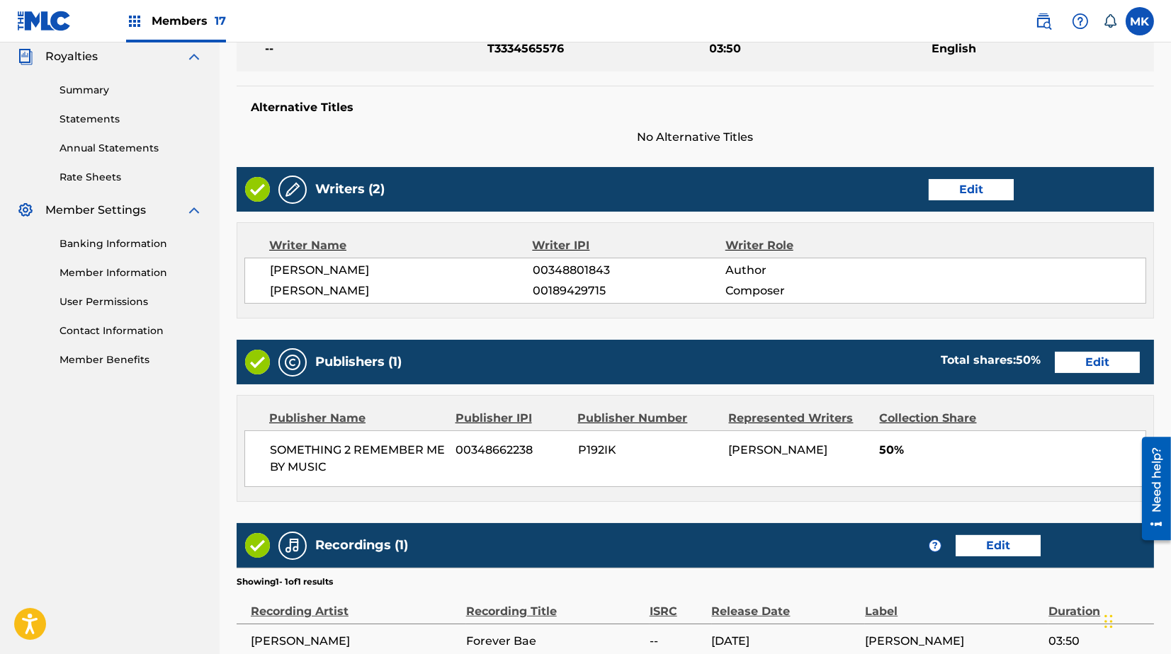
scroll to position [567, 0]
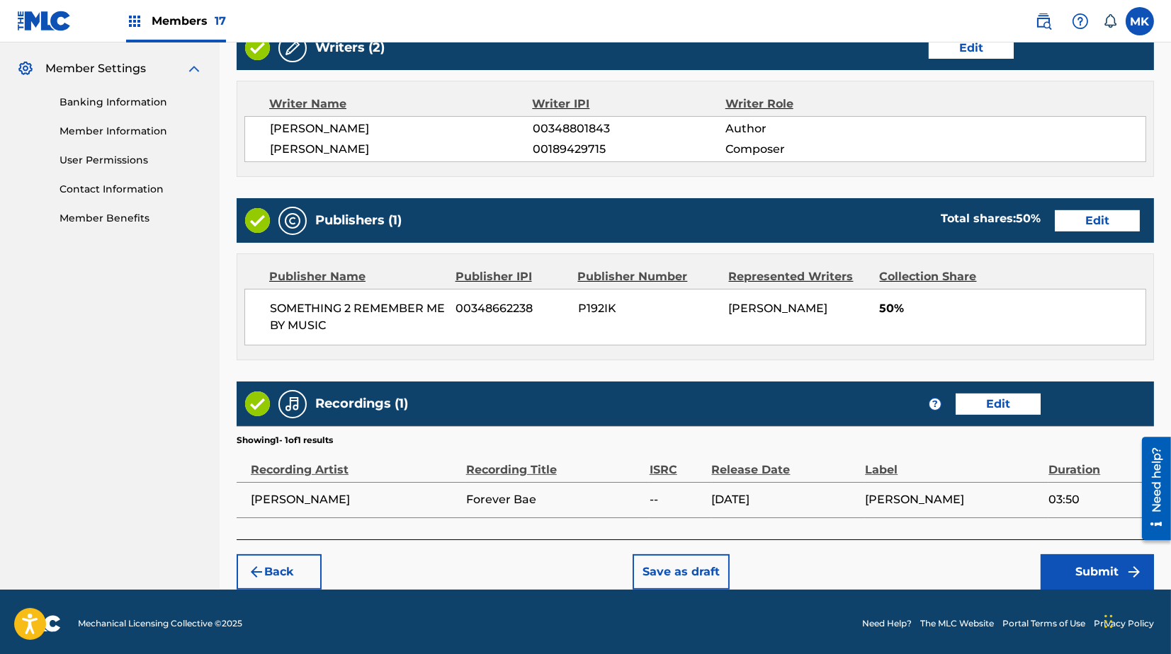
click at [687, 560] on button "Save as draft" at bounding box center [680, 572] width 97 height 35
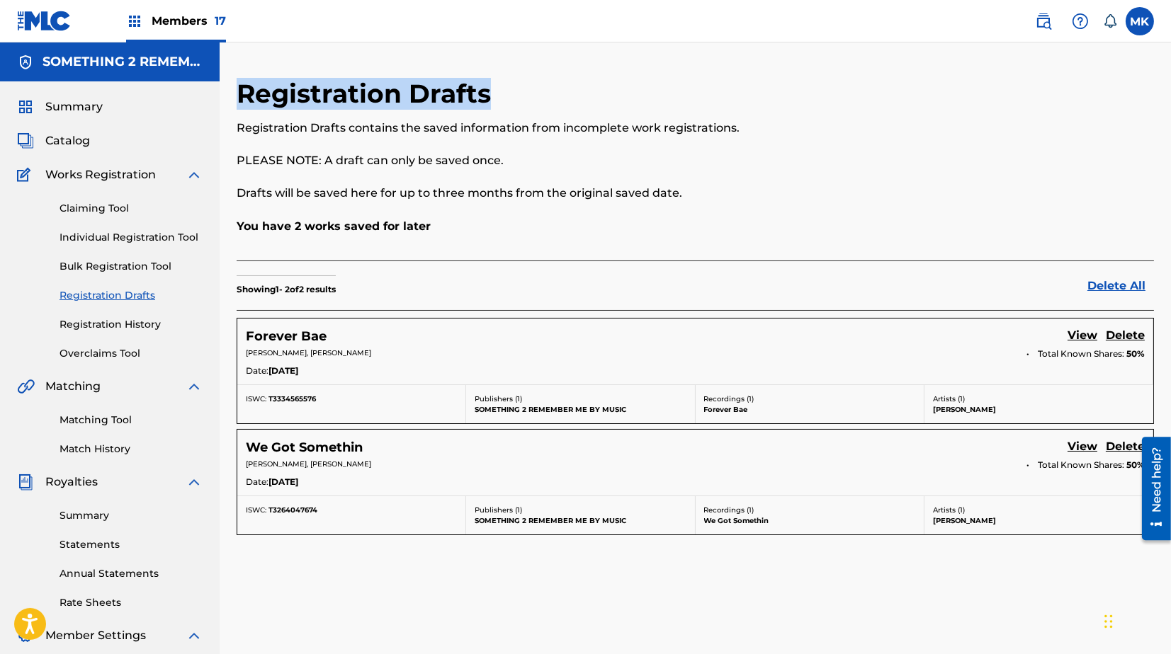
drag, startPoint x: 236, startPoint y: 92, endPoint x: 513, endPoint y: 93, distance: 276.9
click at [513, 93] on div "Registration Drafts Registration Drafts contains the saved information from inc…" at bounding box center [590, 148] width 706 height 140
copy h2 "Registration Drafts"
